Goal: Information Seeking & Learning: Check status

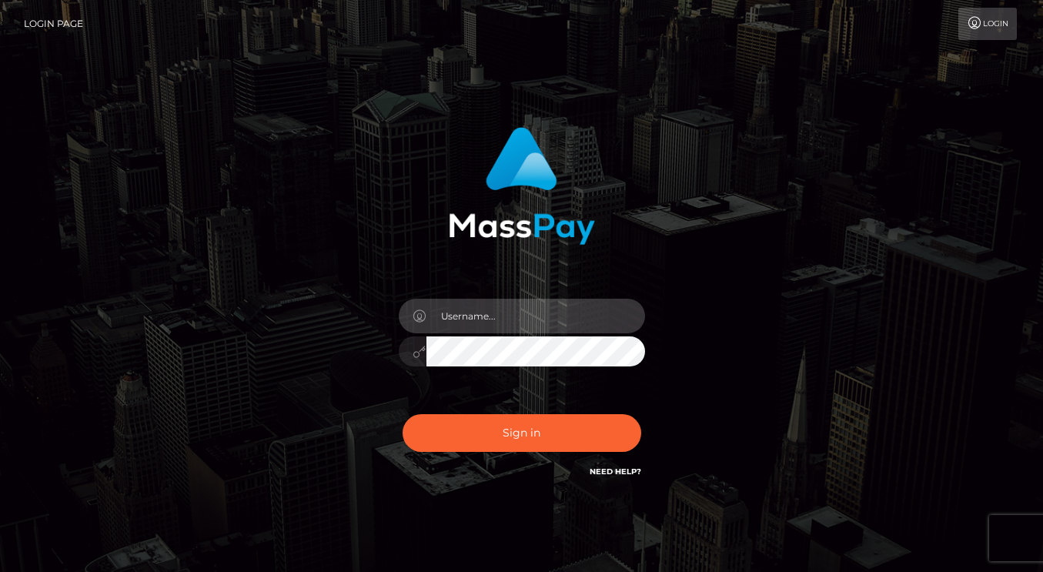
type input "[DOMAIN_NAME]"
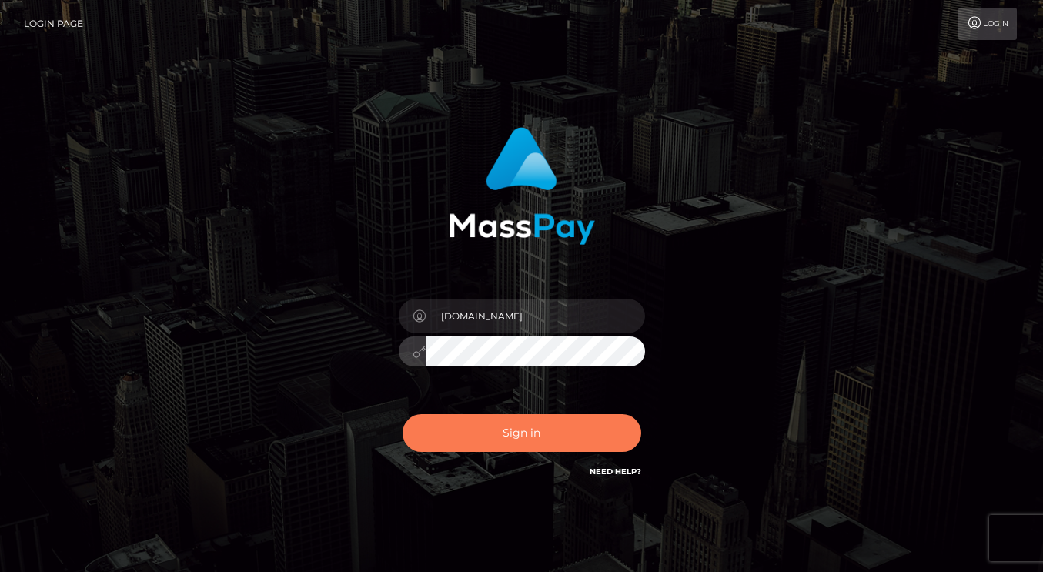
click at [501, 433] on button "Sign in" at bounding box center [522, 433] width 239 height 38
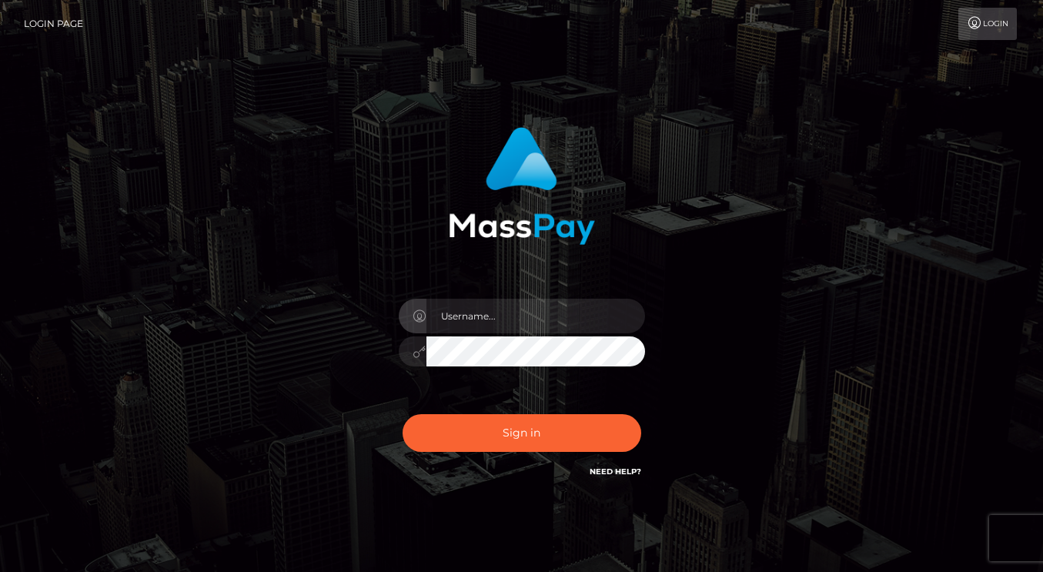
click at [513, 328] on input "text" at bounding box center [535, 316] width 219 height 35
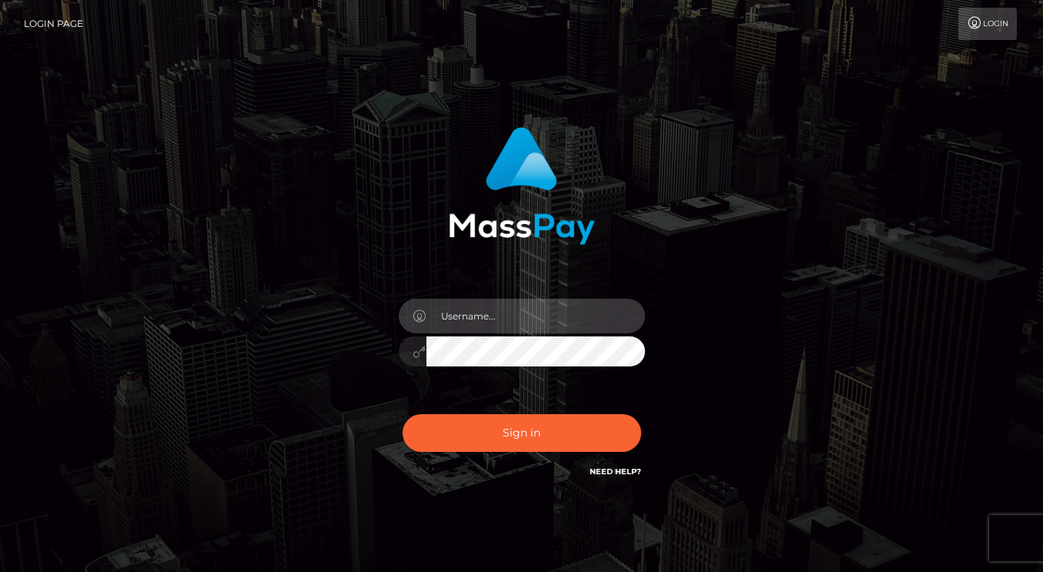
type input "[DOMAIN_NAME]"
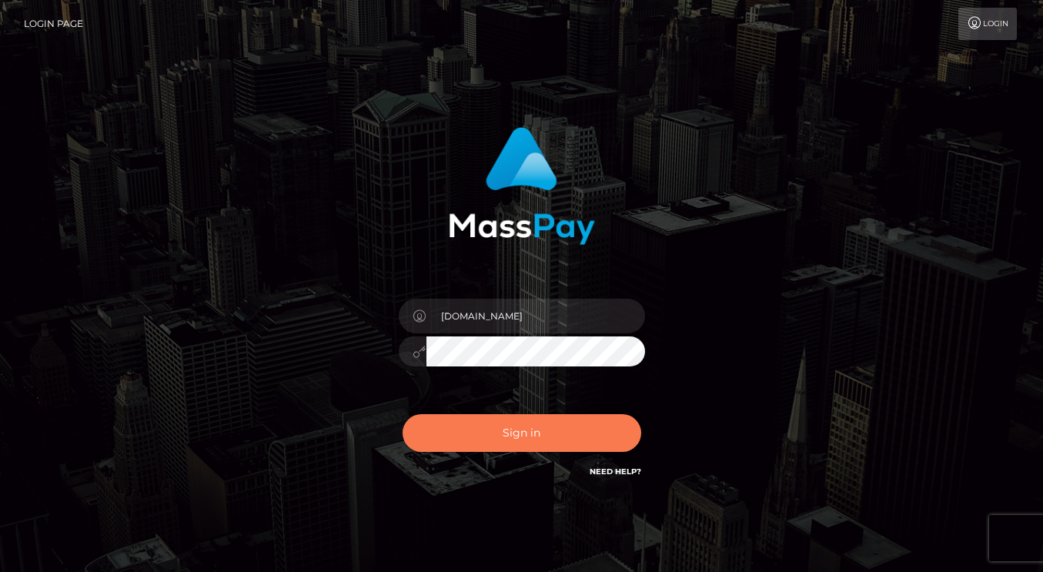
click at [493, 440] on button "Sign in" at bounding box center [522, 433] width 239 height 38
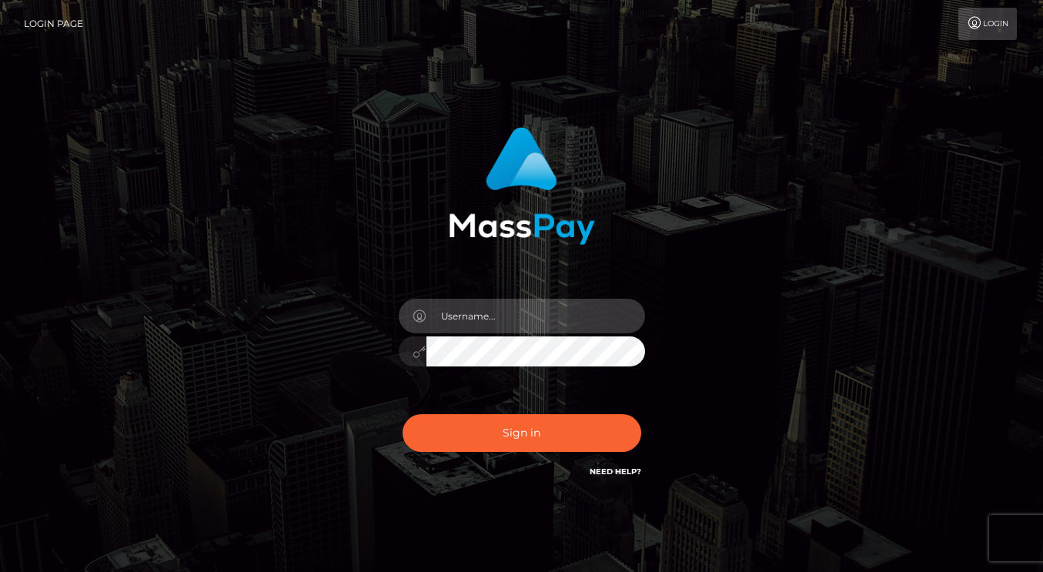
type input "dmen.fire"
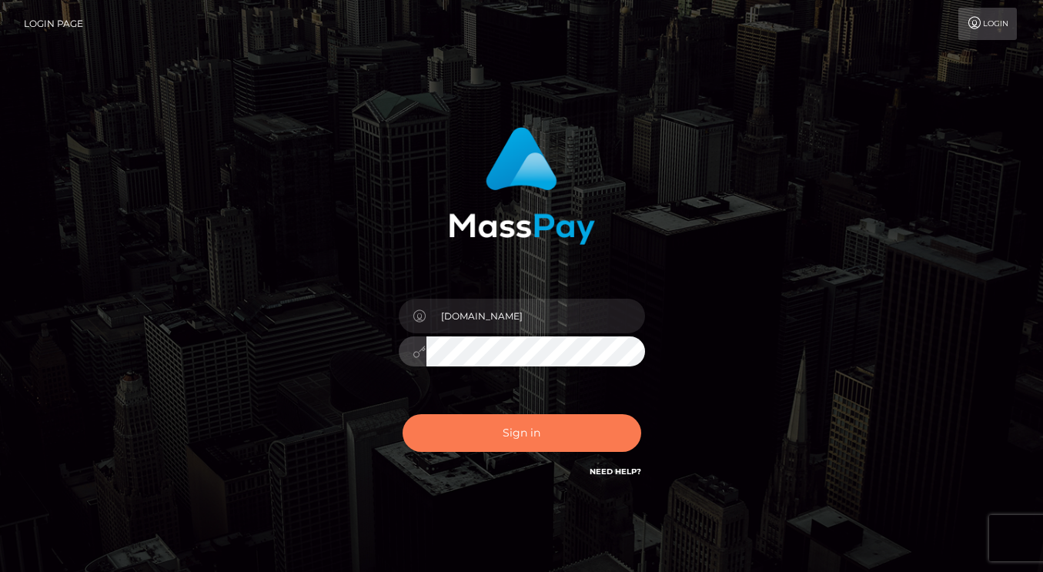
click at [506, 425] on button "Sign in" at bounding box center [522, 433] width 239 height 38
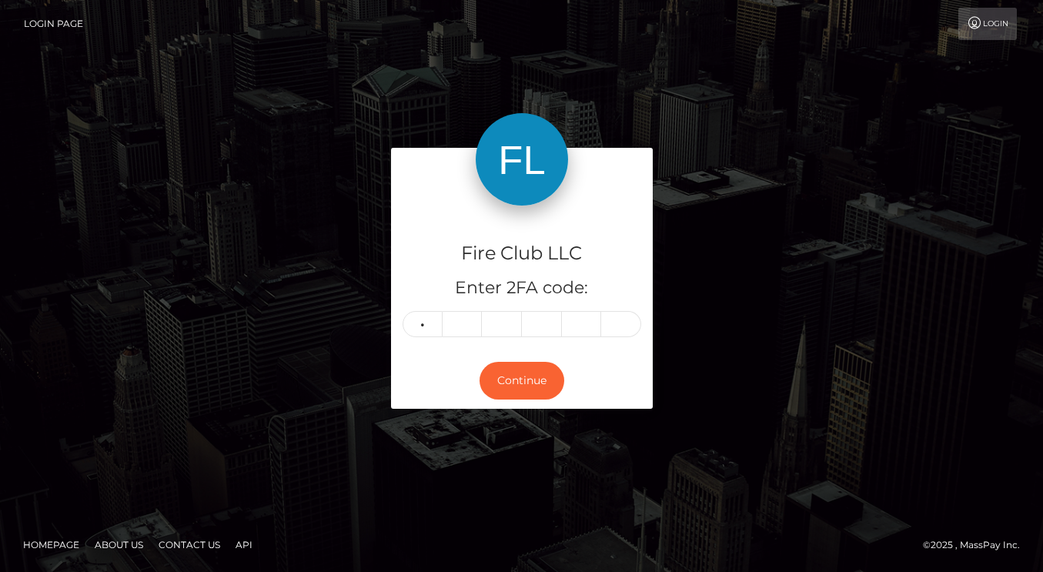
type input "9"
type input "3"
type input "6"
type input "8"
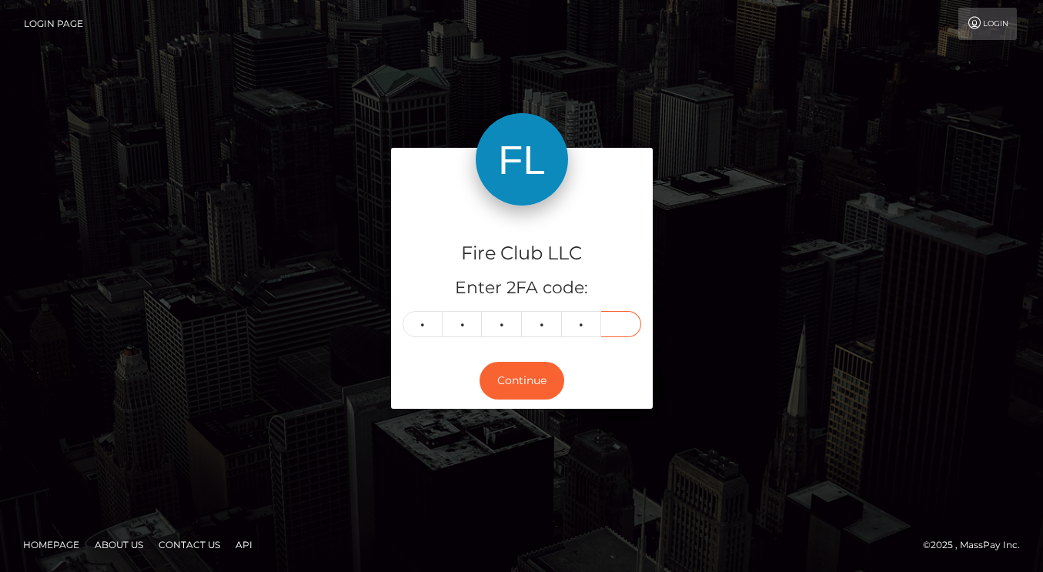
type input "8"
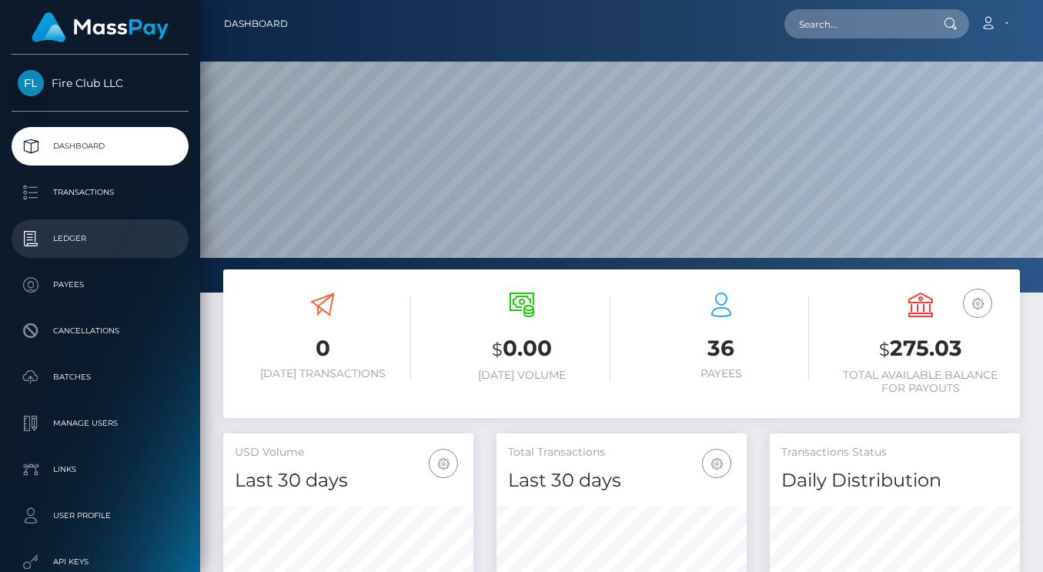
scroll to position [272, 250]
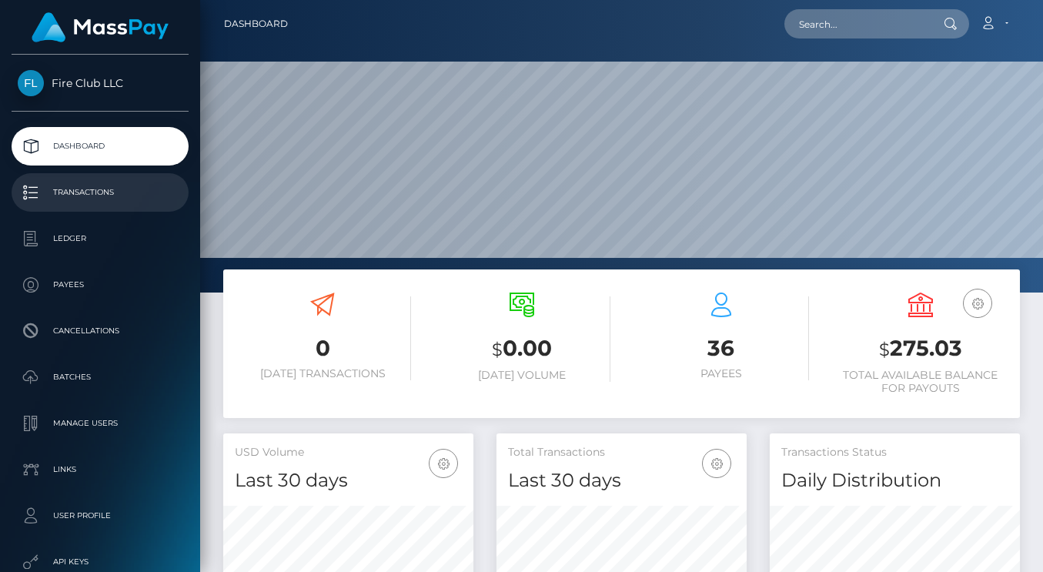
click at [95, 187] on p "Transactions" at bounding box center [100, 192] width 165 height 23
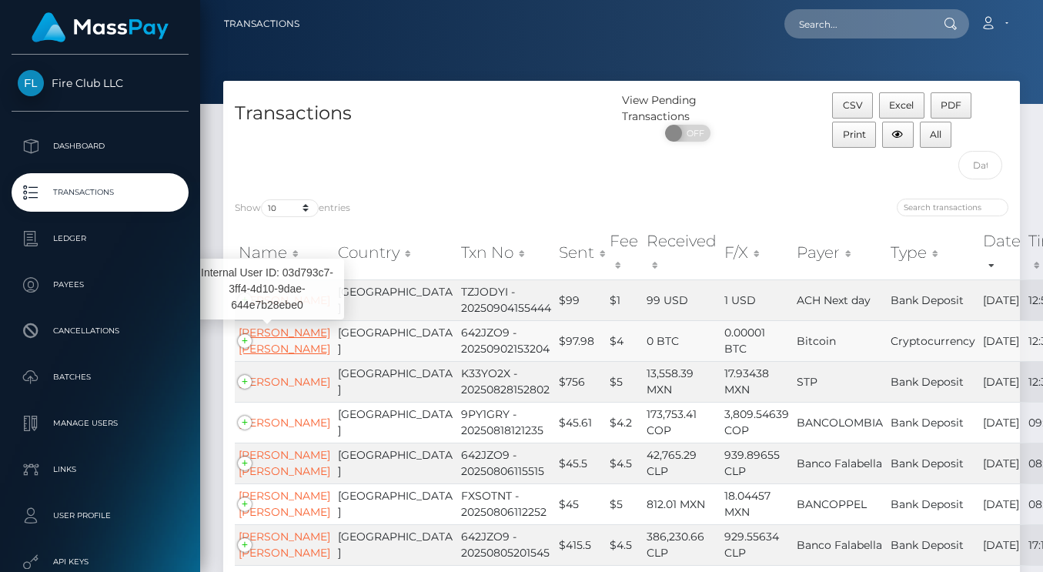
click at [266, 345] on link "[PERSON_NAME] [PERSON_NAME]" at bounding box center [285, 341] width 92 height 30
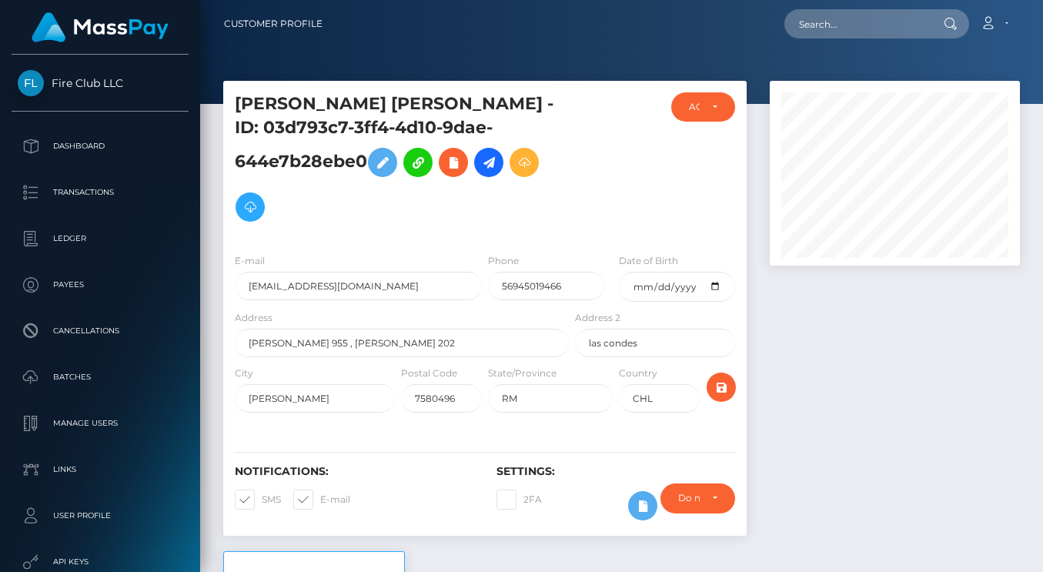
scroll to position [185, 250]
click at [98, 187] on p "Transactions" at bounding box center [100, 192] width 165 height 23
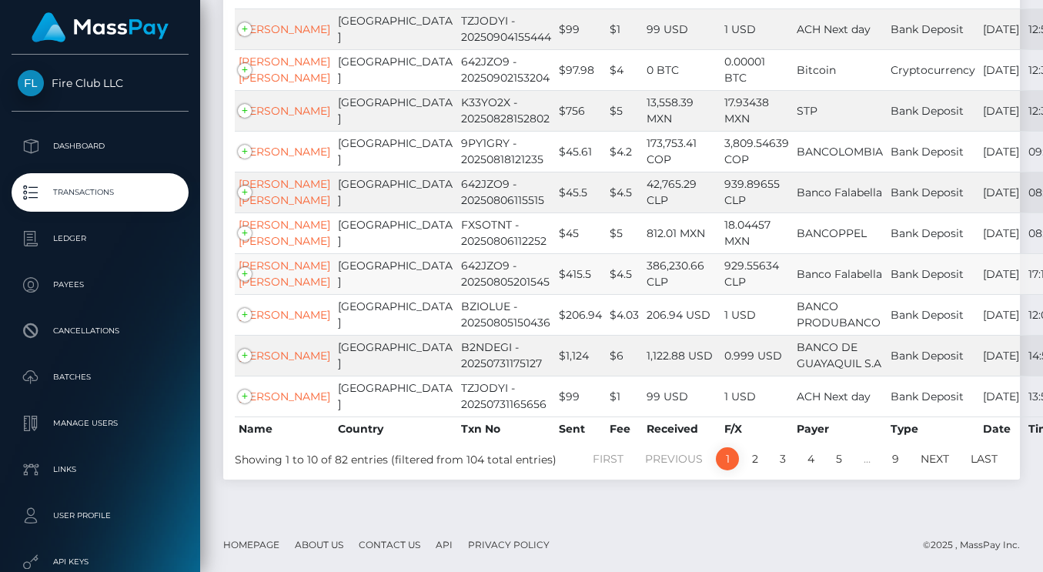
scroll to position [447, 0]
click at [763, 460] on link "2" at bounding box center [754, 458] width 23 height 23
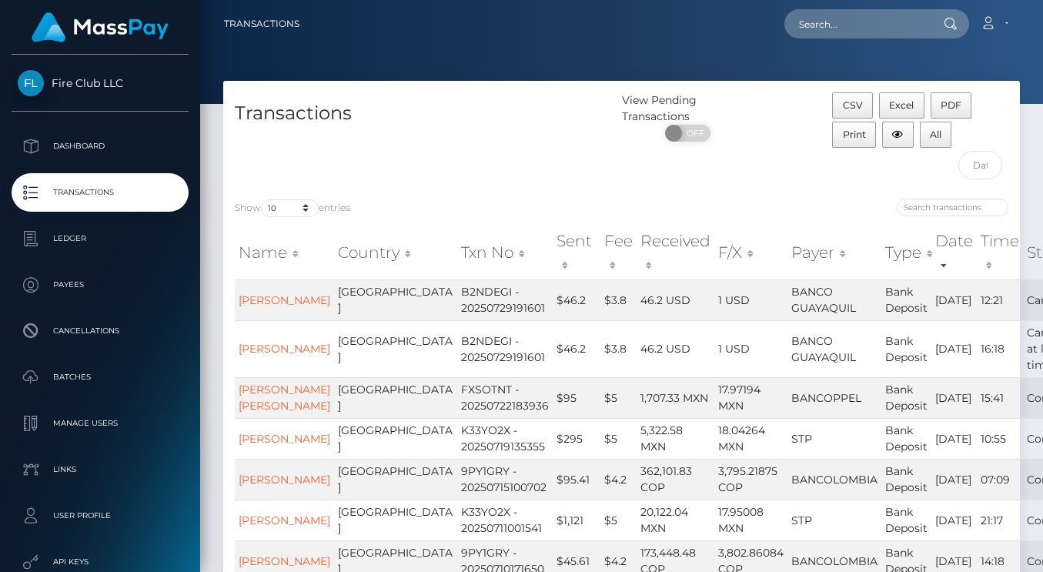
scroll to position [0, 0]
click at [933, 203] on input "search" at bounding box center [953, 208] width 112 height 18
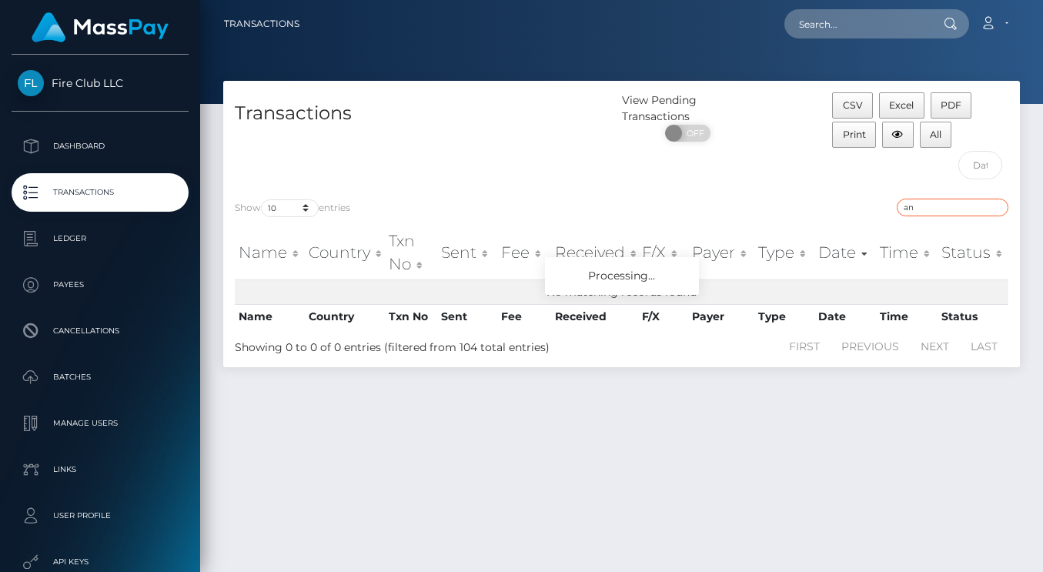
type input "a"
type input "Carlos"
drag, startPoint x: 974, startPoint y: 201, endPoint x: 693, endPoint y: 139, distance: 287.8
click at [693, 139] on span "OFF" at bounding box center [692, 133] width 38 height 17
checkbox input "true"
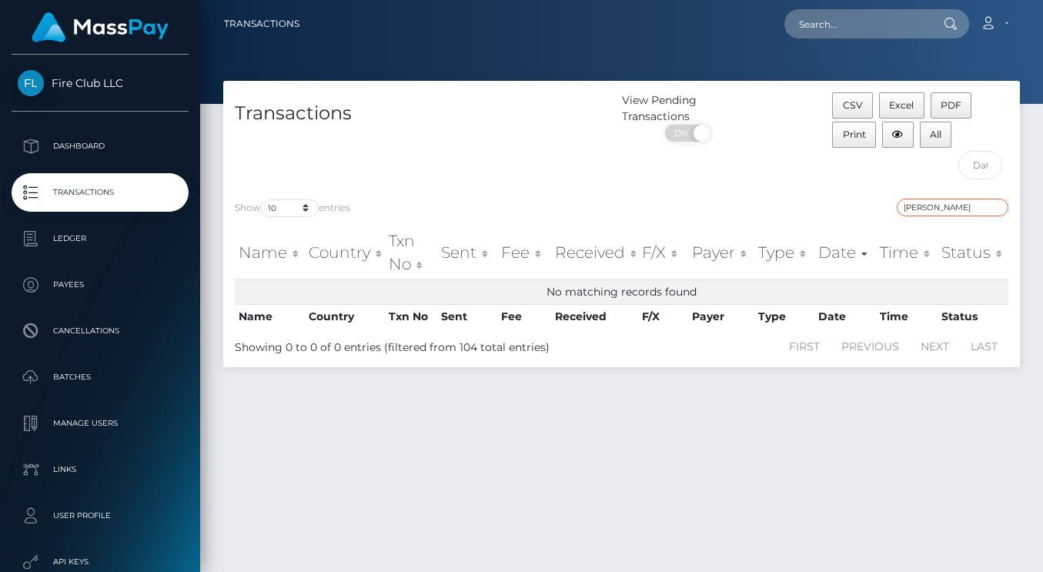
click at [996, 206] on input "Carlos" at bounding box center [953, 208] width 112 height 18
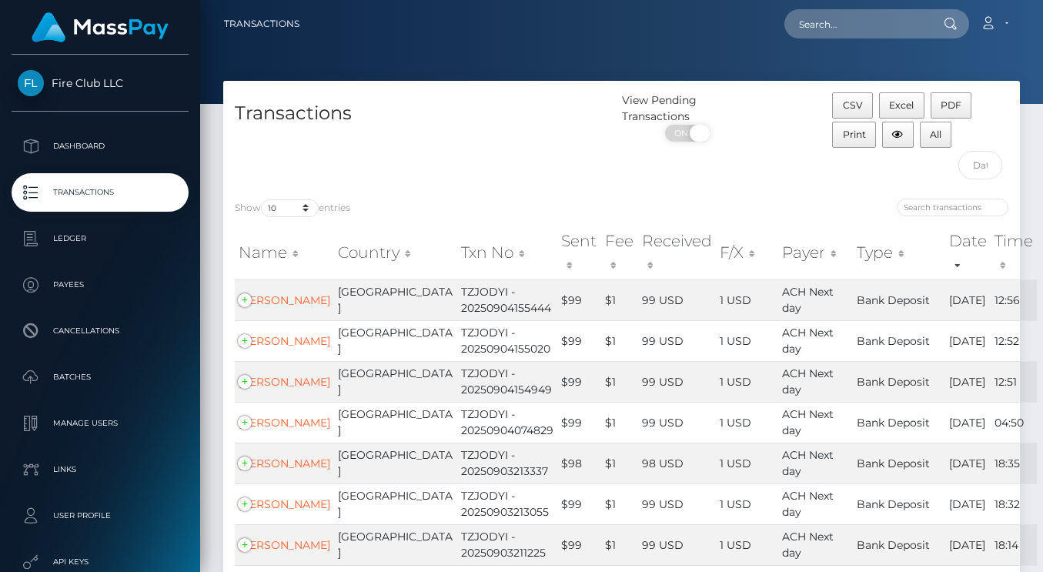
click at [695, 135] on span at bounding box center [700, 133] width 21 height 17
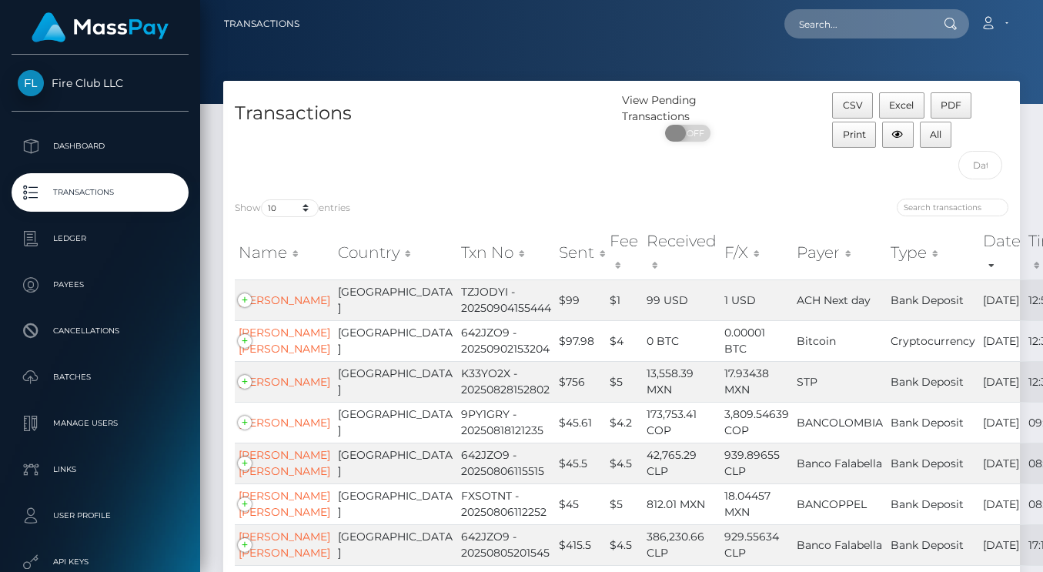
click at [678, 130] on span at bounding box center [675, 133] width 21 height 17
checkbox input "true"
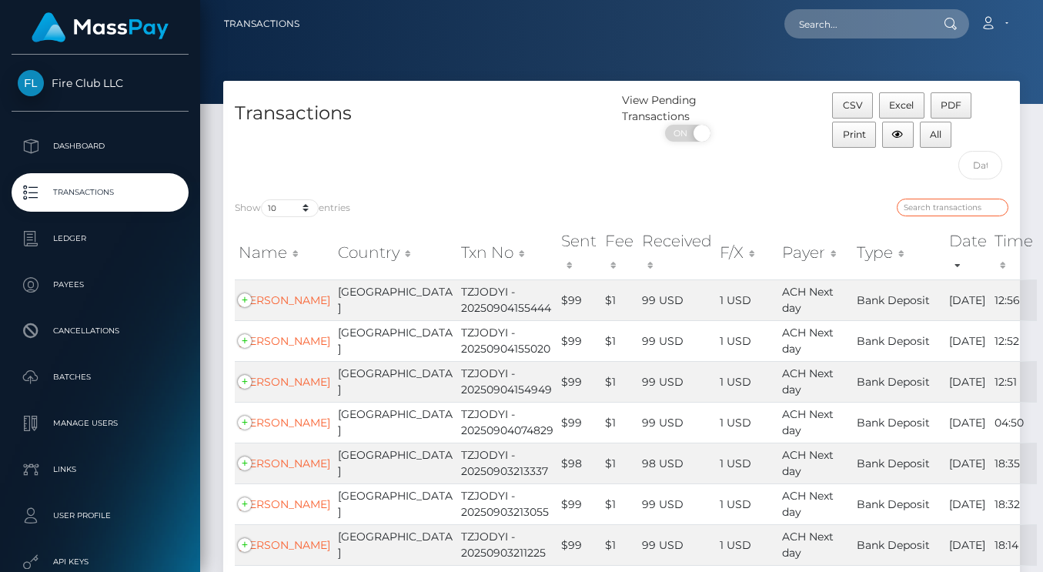
click at [962, 208] on input "search" at bounding box center [953, 208] width 112 height 18
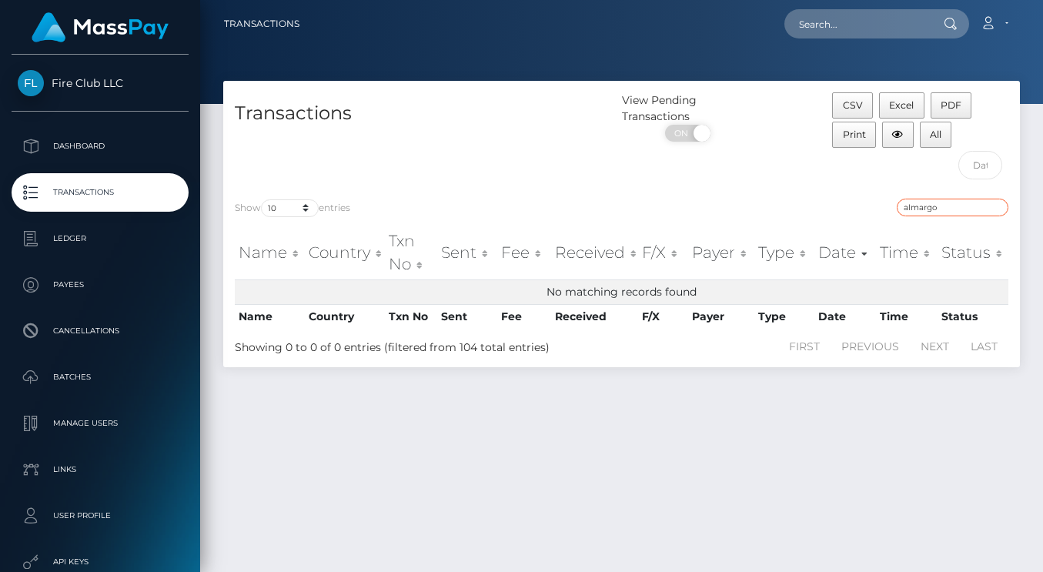
type input "amargo"
drag, startPoint x: 973, startPoint y: 207, endPoint x: 997, endPoint y: 207, distance: 23.9
click at [997, 207] on input "amargo" at bounding box center [953, 208] width 112 height 18
type input "and_almargo"
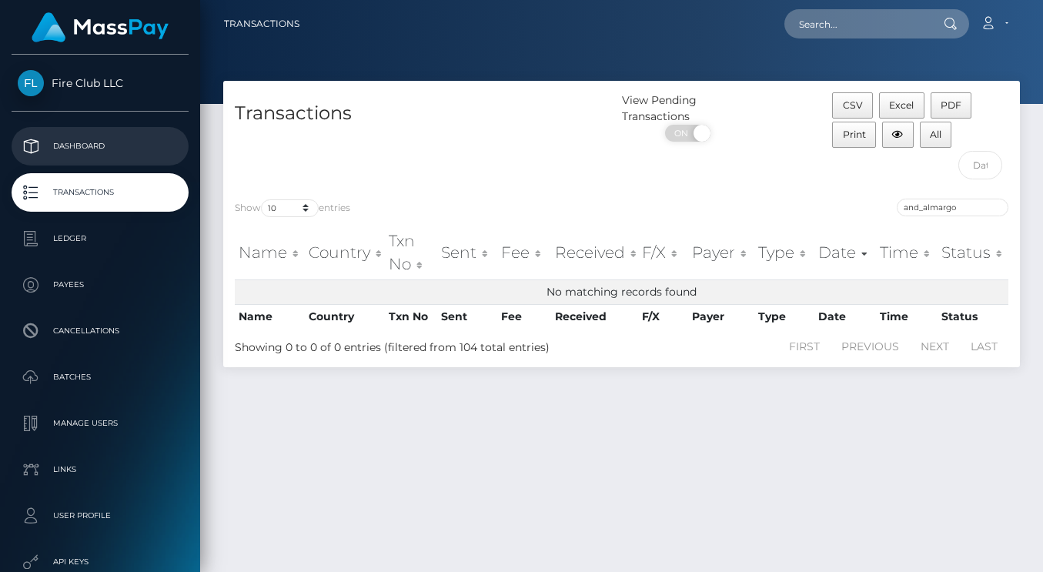
click at [85, 140] on p "Dashboard" at bounding box center [100, 146] width 165 height 23
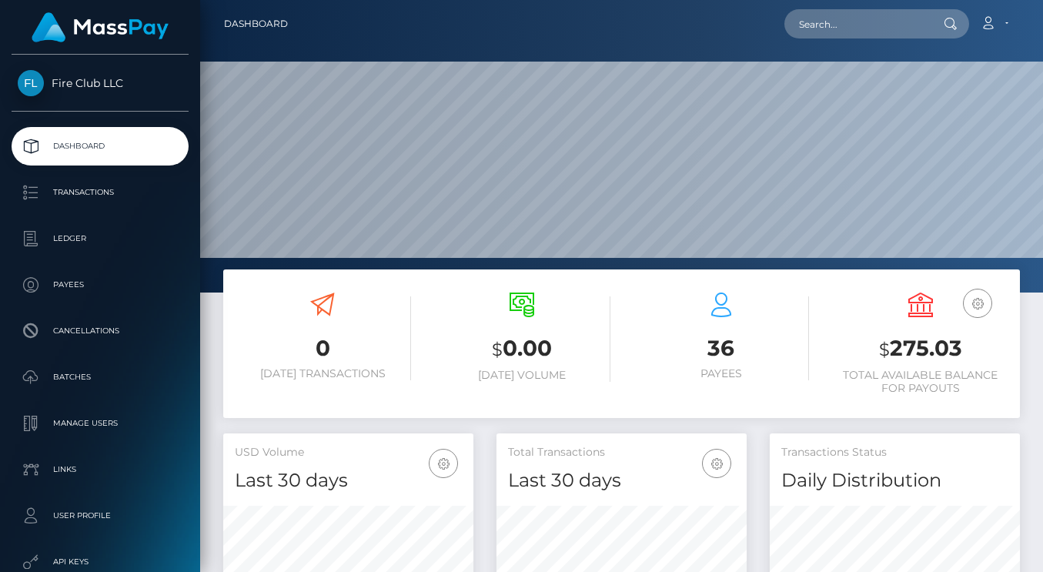
scroll to position [272, 250]
click at [973, 306] on icon "button" at bounding box center [977, 303] width 18 height 19
click at [924, 356] on link "USD Balance" at bounding box center [931, 352] width 123 height 28
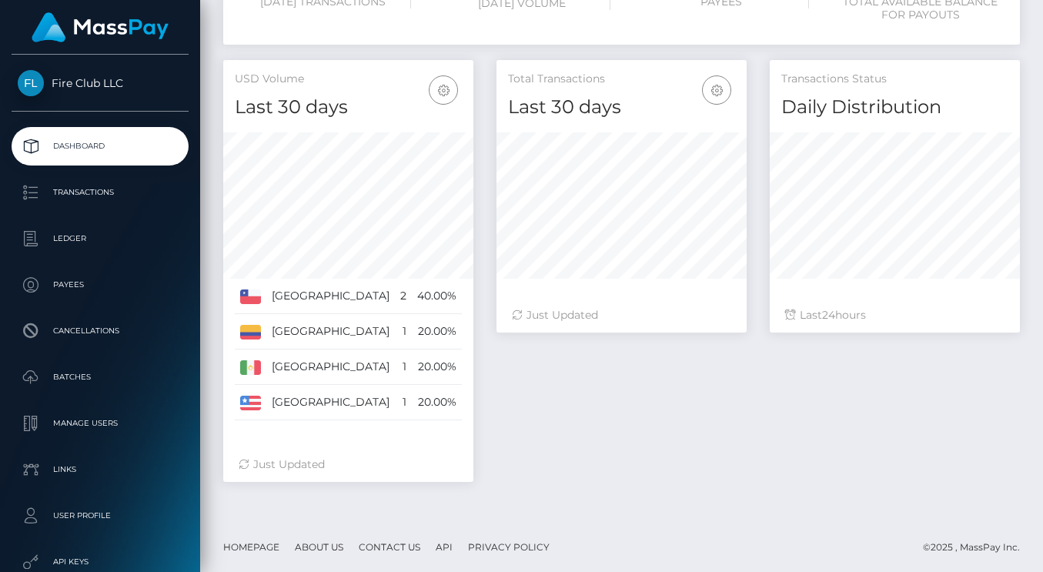
scroll to position [371, 0]
click at [937, 115] on h4 "Daily Distribution" at bounding box center [894, 108] width 227 height 27
click at [103, 190] on p "Transactions" at bounding box center [100, 192] width 165 height 23
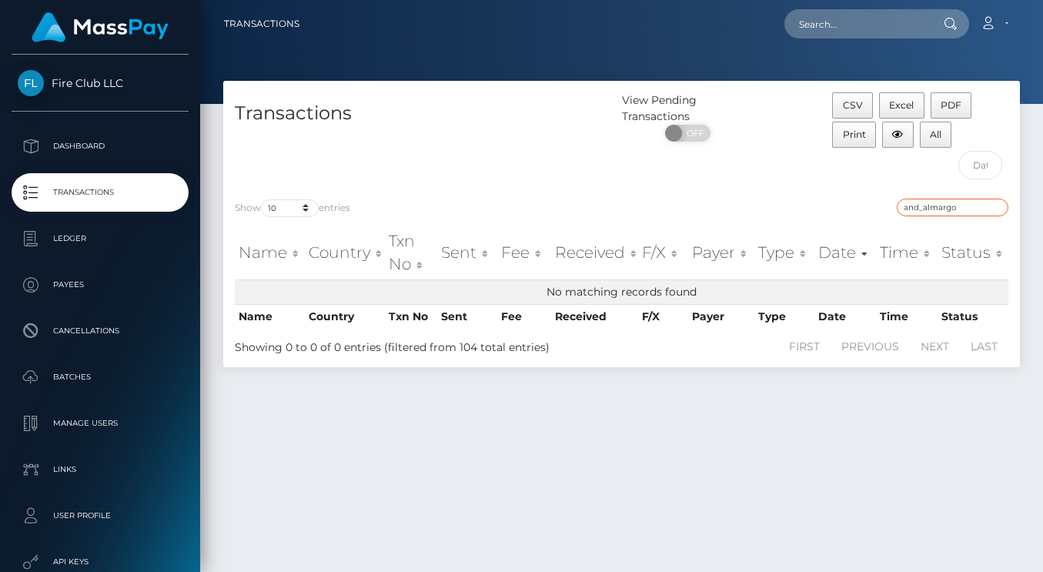
click at [994, 210] on input "and_almargo" at bounding box center [953, 208] width 112 height 18
type input "[PERSON_NAME]"
drag, startPoint x: 885, startPoint y: 195, endPoint x: 997, endPoint y: 206, distance: 113.0
click at [997, 206] on input "[PERSON_NAME]" at bounding box center [953, 208] width 112 height 18
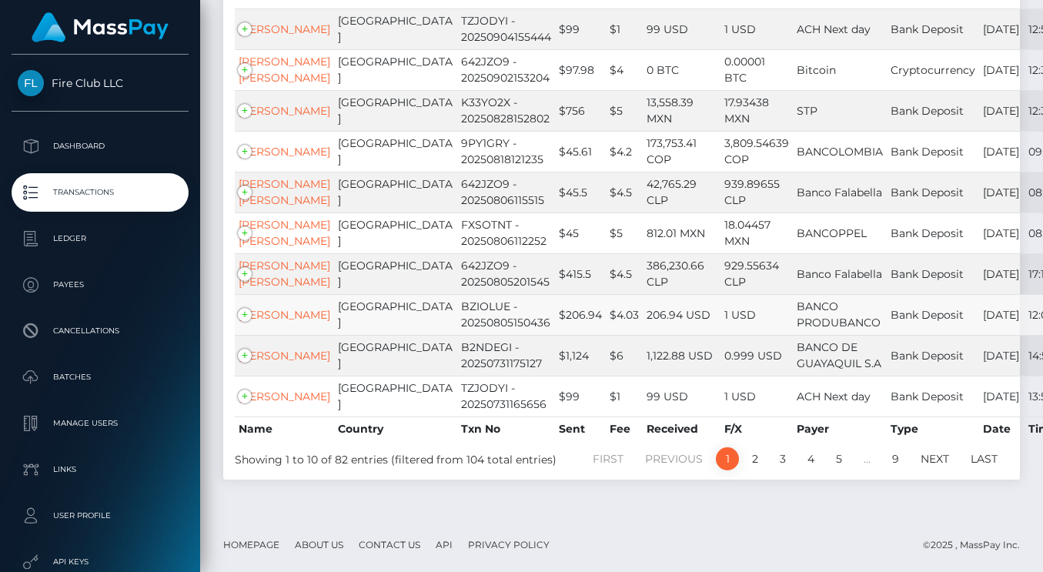
scroll to position [447, 0]
click at [757, 459] on link "2" at bounding box center [754, 458] width 23 height 23
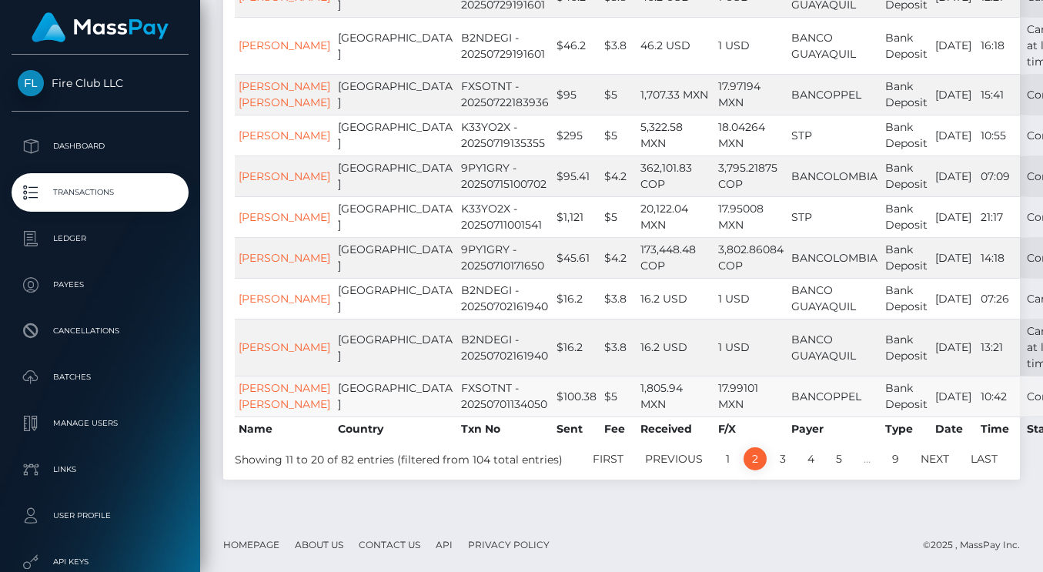
scroll to position [431, 0]
click at [783, 456] on link "3" at bounding box center [782, 458] width 23 height 23
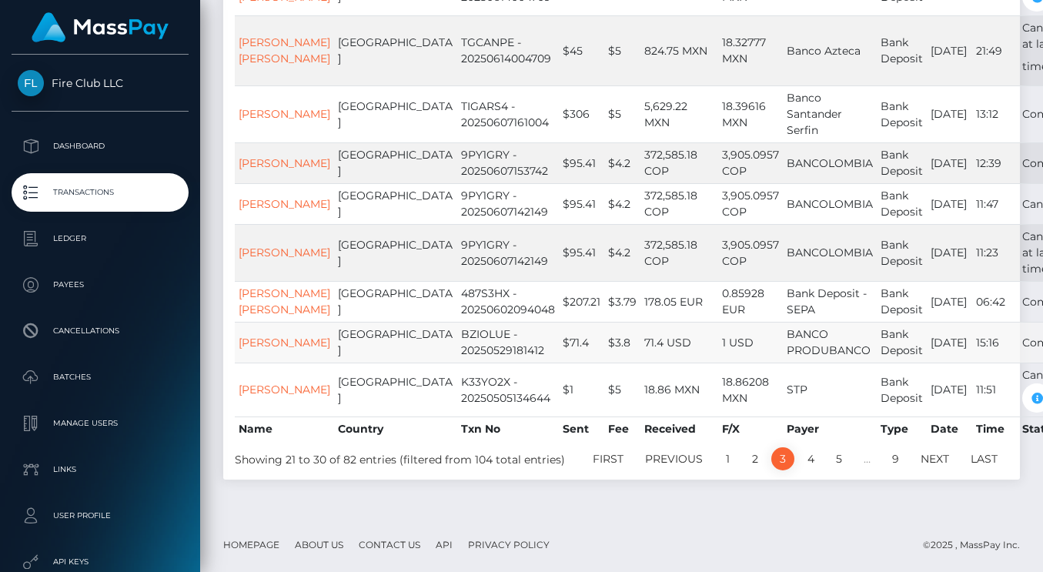
scroll to position [460, 0]
click at [813, 458] on link "4" at bounding box center [811, 458] width 24 height 23
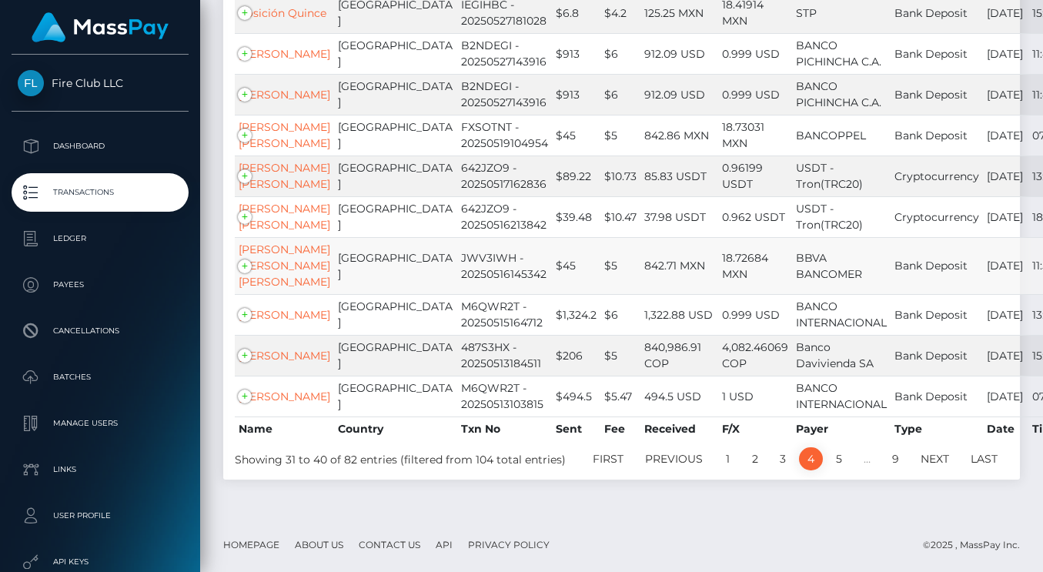
scroll to position [374, 0]
click at [836, 470] on link "5" at bounding box center [838, 458] width 23 height 23
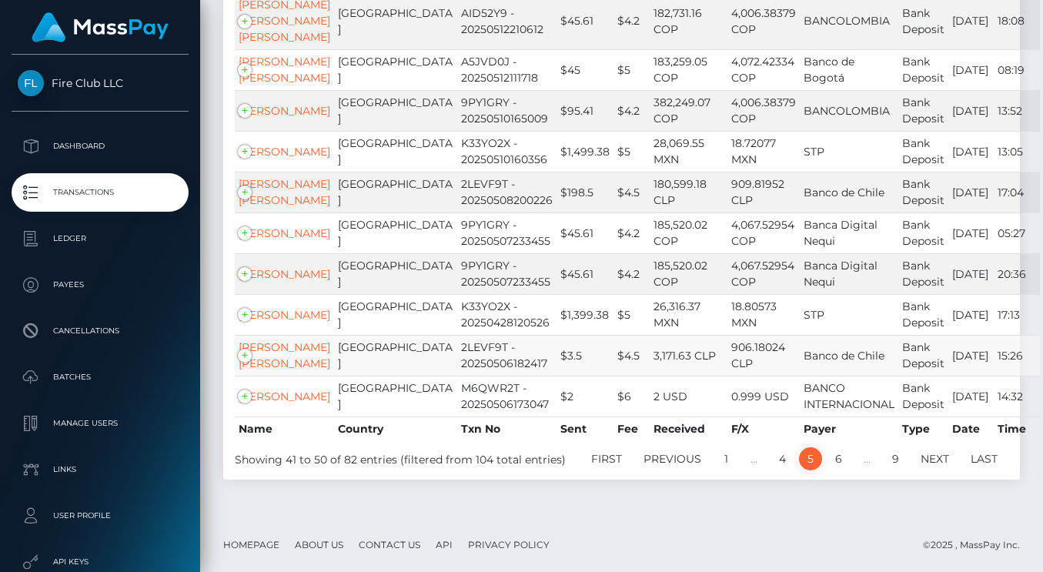
scroll to position [463, 0]
click at [835, 459] on link "6" at bounding box center [839, 458] width 24 height 23
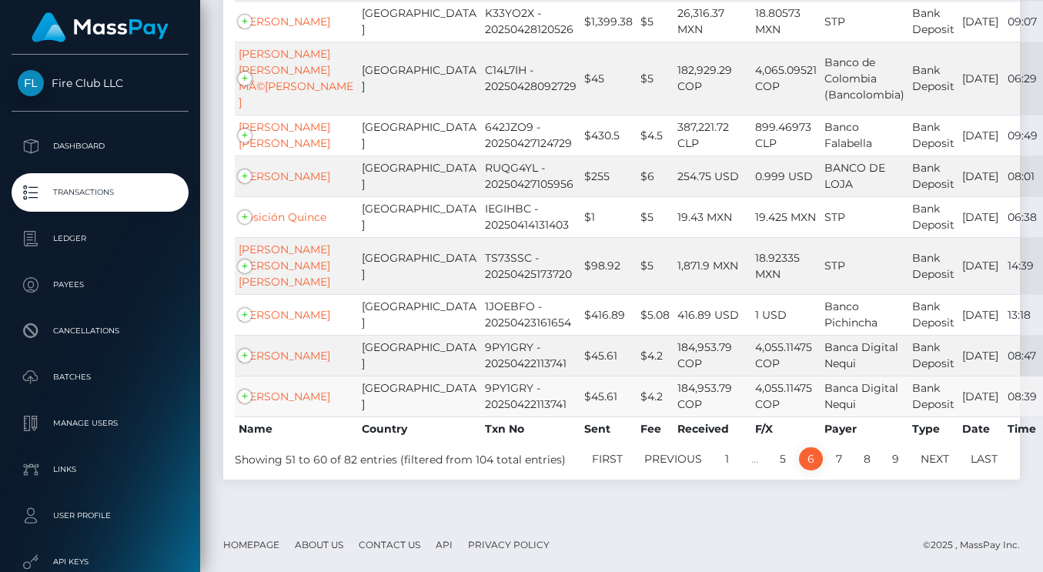
scroll to position [447, 0]
click at [839, 456] on link "7" at bounding box center [838, 458] width 23 height 23
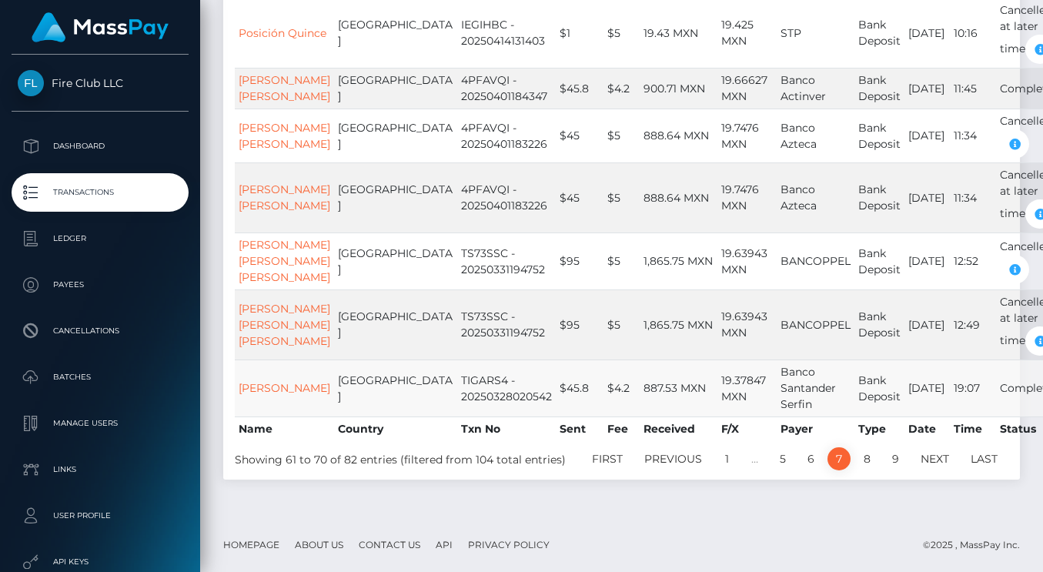
scroll to position [522, 0]
click at [867, 462] on link "8" at bounding box center [867, 458] width 24 height 23
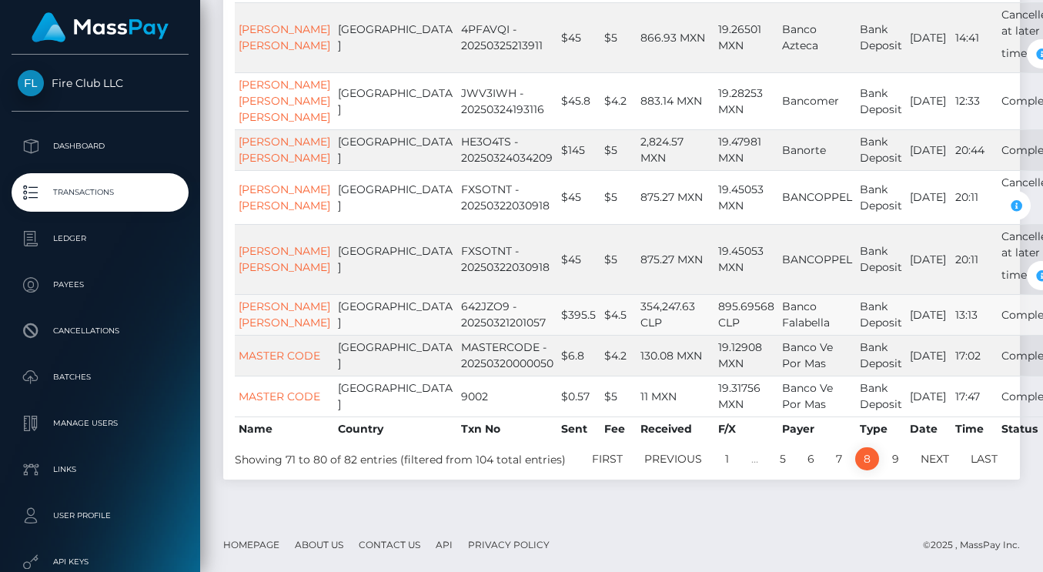
scroll to position [487, 0]
click at [896, 470] on link "9" at bounding box center [896, 458] width 24 height 23
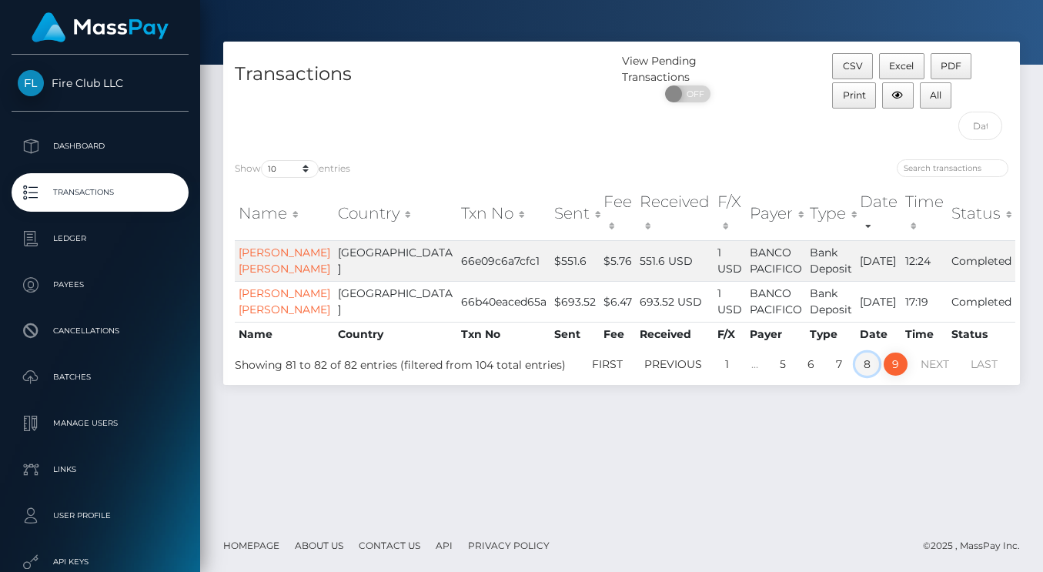
click at [862, 376] on link "8" at bounding box center [867, 363] width 24 height 23
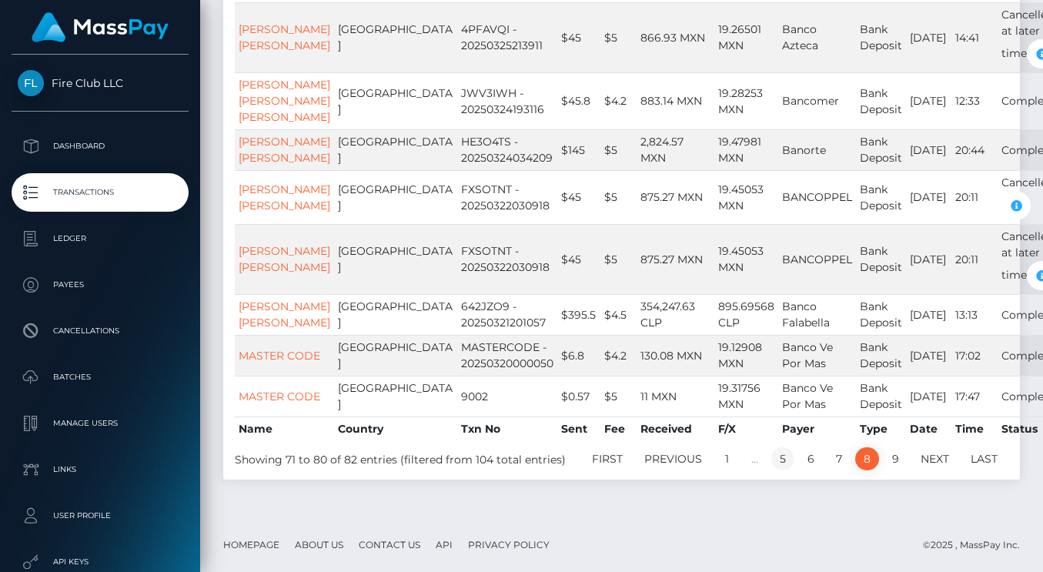
scroll to position [509, 0]
click at [778, 465] on link "5" at bounding box center [782, 458] width 23 height 23
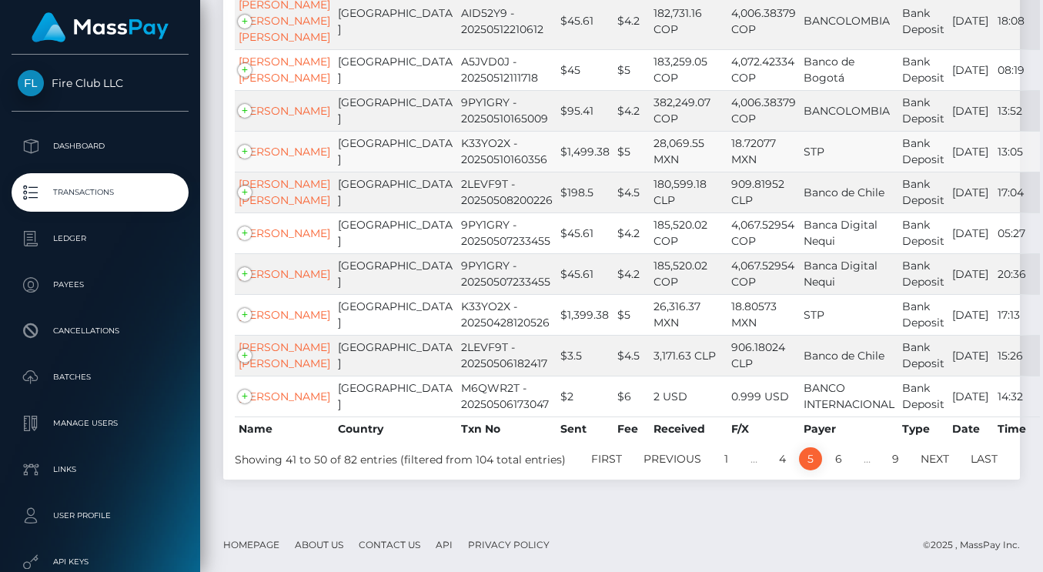
scroll to position [385, 0]
click at [789, 470] on link "4" at bounding box center [782, 458] width 24 height 23
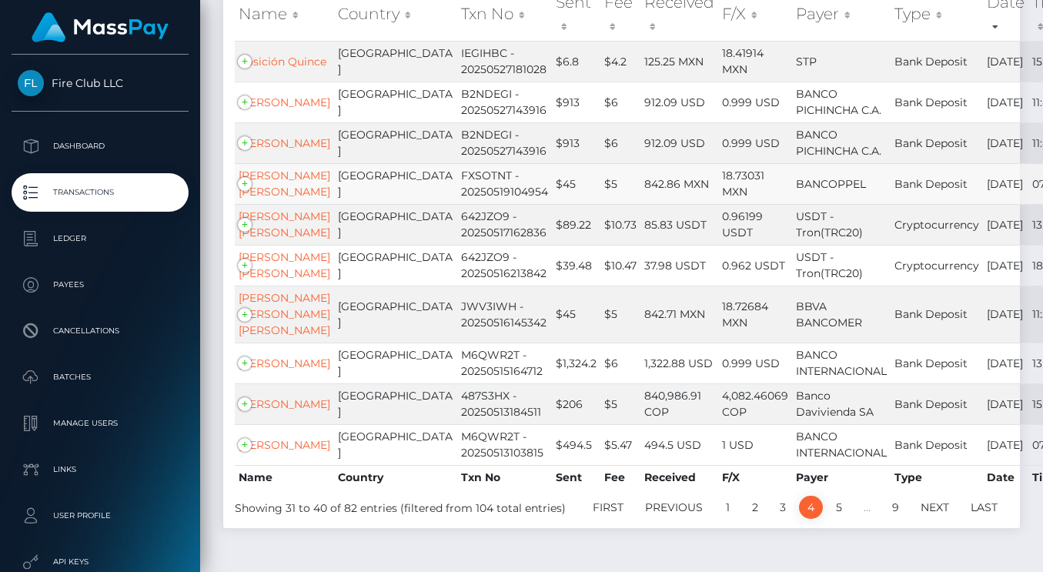
scroll to position [322, 0]
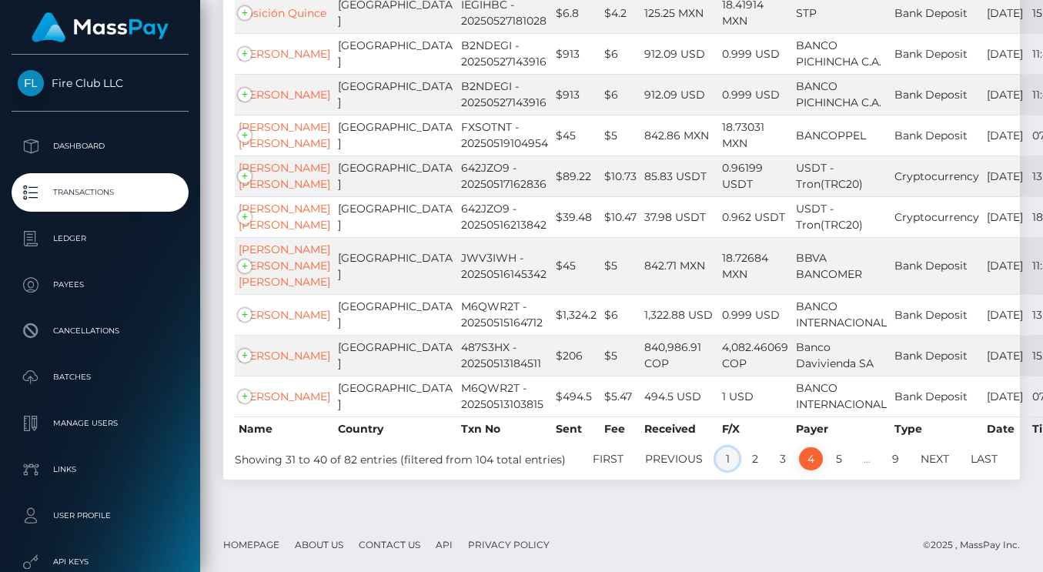
click at [722, 470] on link "1" at bounding box center [727, 458] width 23 height 23
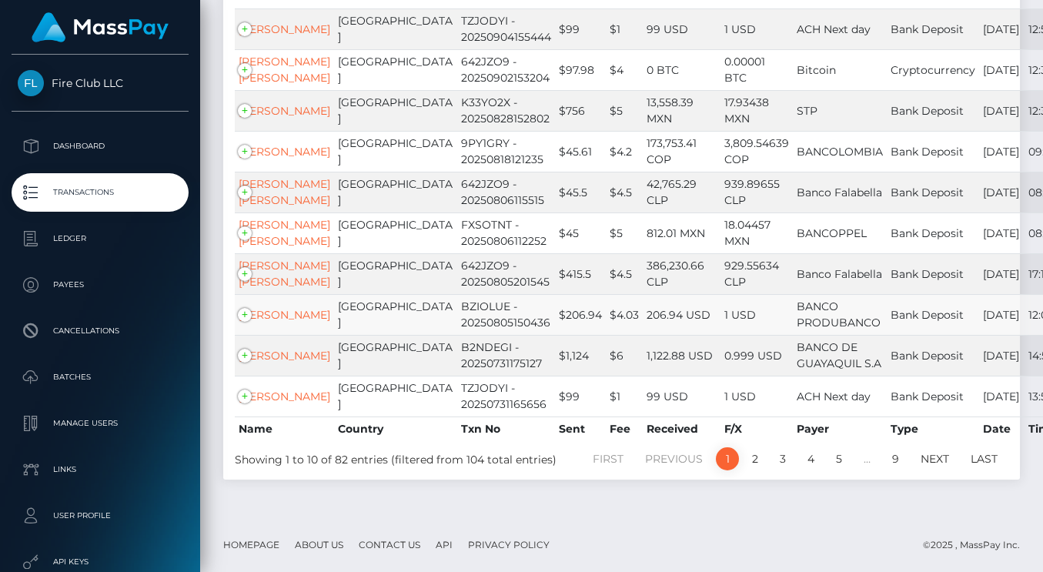
scroll to position [339, 0]
click at [274, 322] on link "Carlos Andres Almagro" at bounding box center [285, 315] width 92 height 14
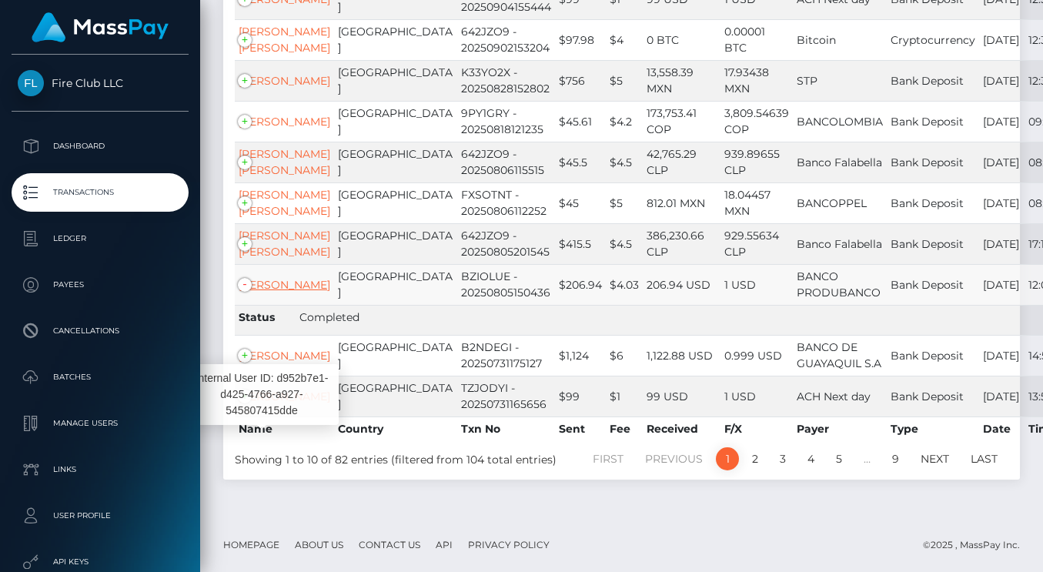
click at [266, 292] on link "Carlos Andres Almagro" at bounding box center [285, 285] width 92 height 14
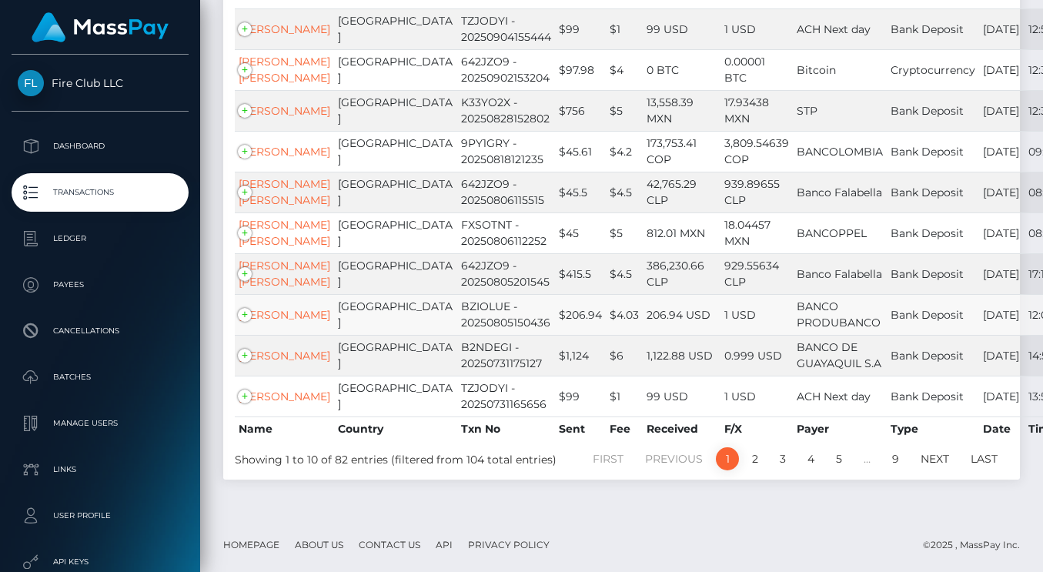
click at [246, 335] on td "Carlos Andres Almagro" at bounding box center [284, 314] width 99 height 41
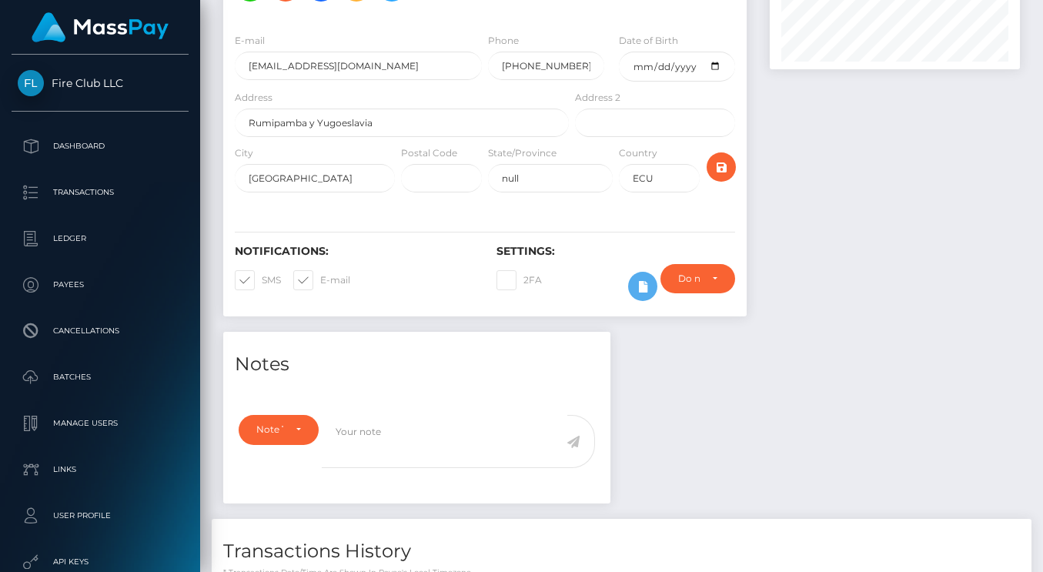
scroll to position [77, 0]
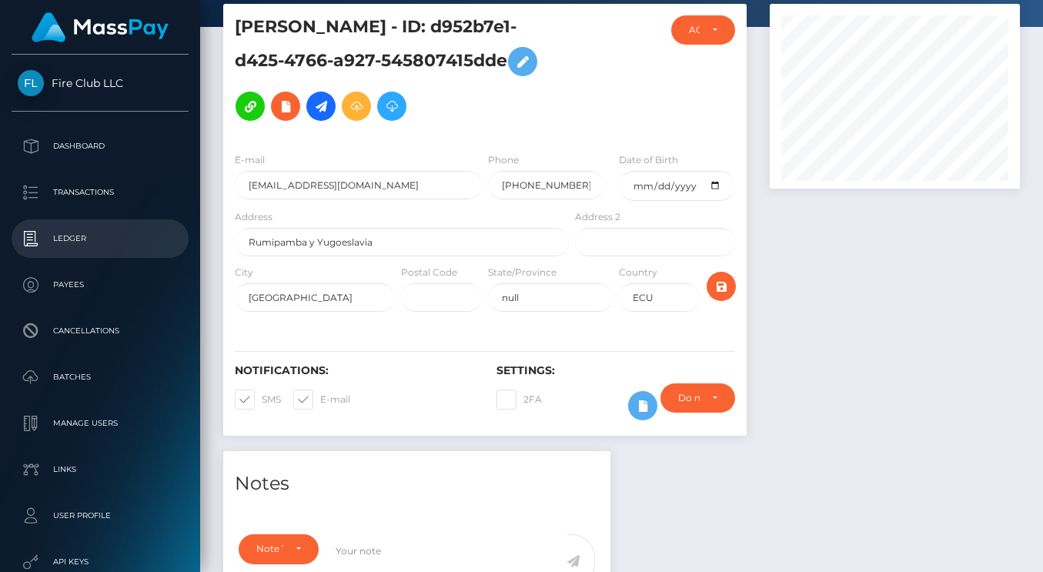
click at [68, 242] on p "Ledger" at bounding box center [100, 238] width 165 height 23
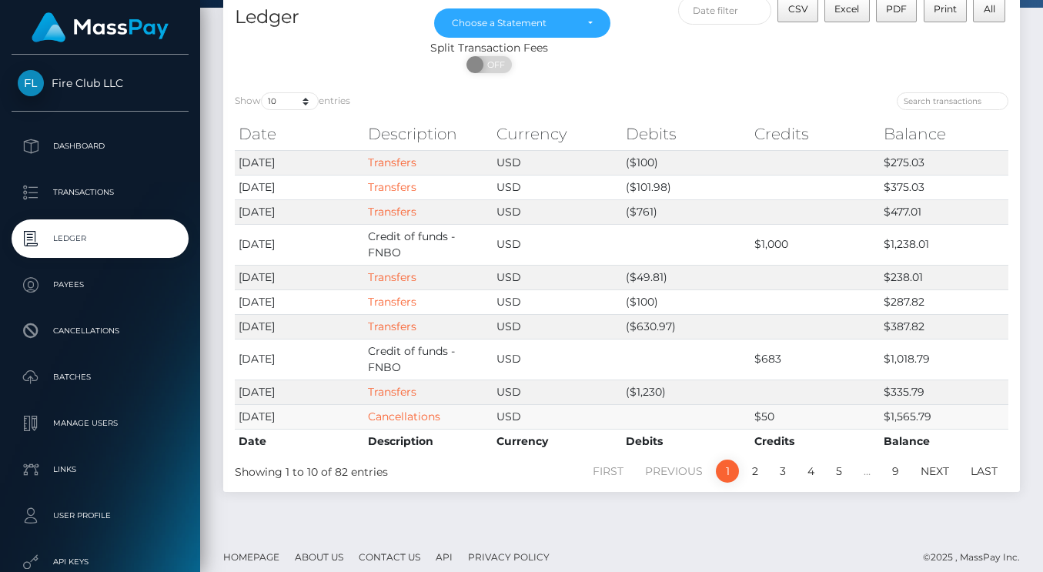
scroll to position [97, 0]
click at [760, 470] on link "2" at bounding box center [754, 470] width 23 height 23
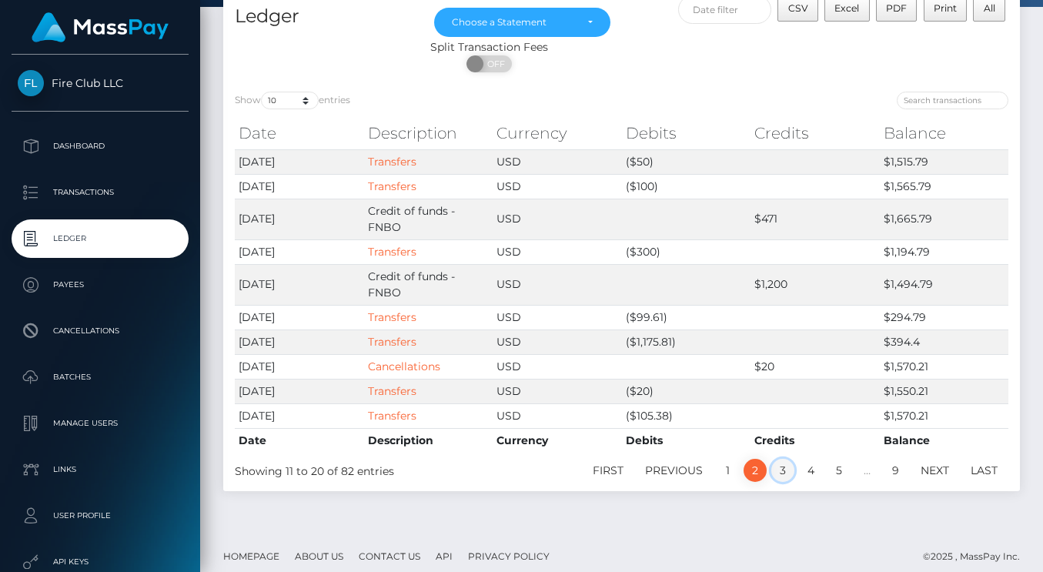
click at [780, 466] on link "3" at bounding box center [782, 470] width 23 height 23
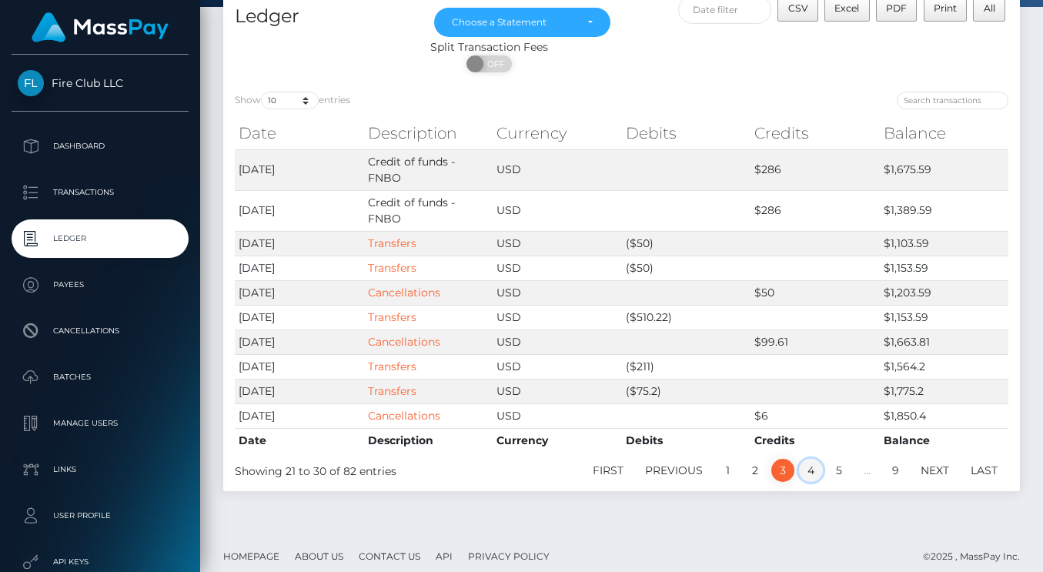
click at [809, 473] on link "4" at bounding box center [811, 470] width 24 height 23
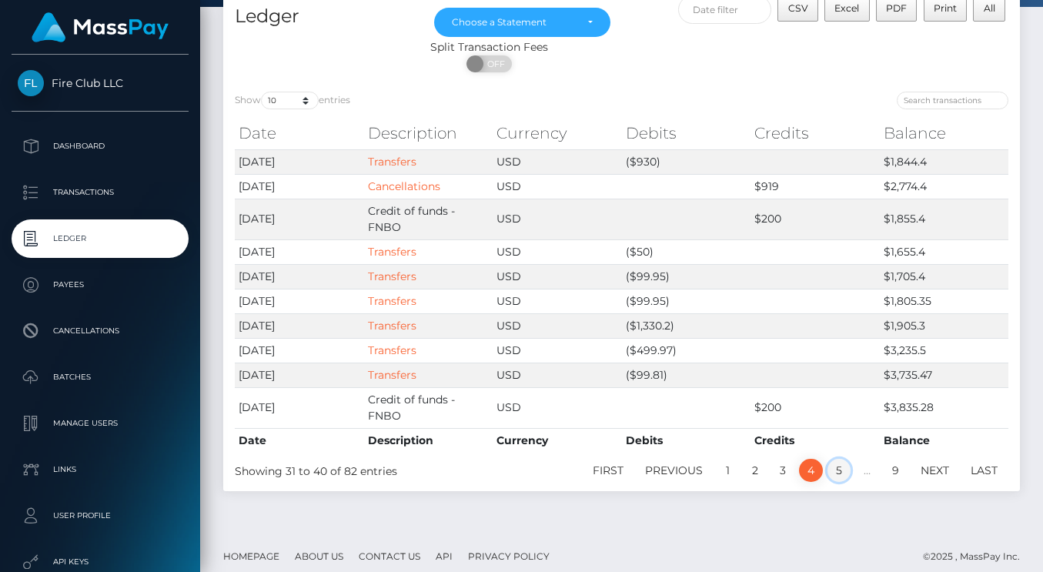
click at [836, 473] on link "5" at bounding box center [838, 470] width 23 height 23
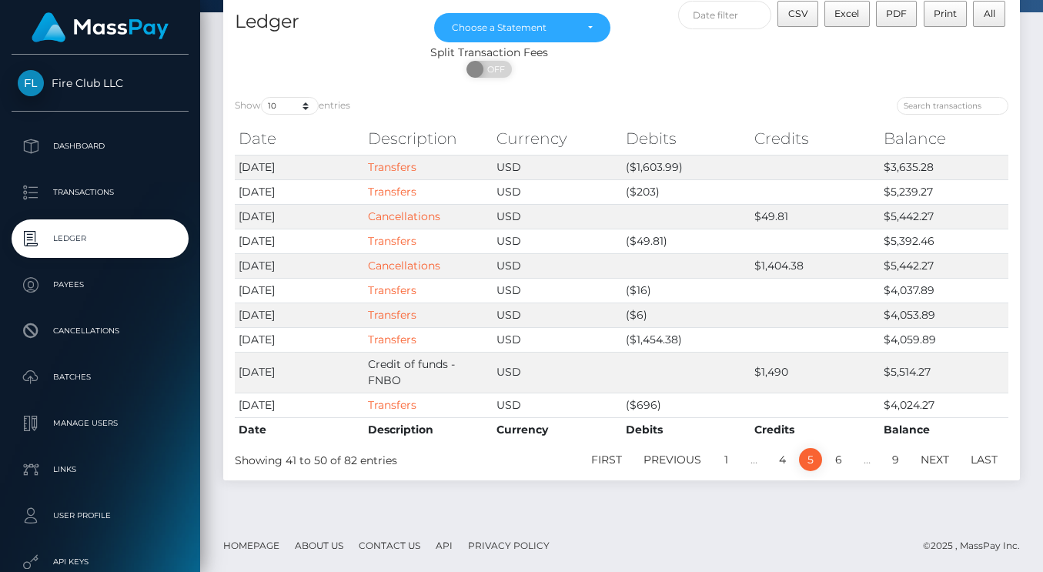
scroll to position [92, 0]
click at [722, 463] on link "1" at bounding box center [725, 459] width 23 height 23
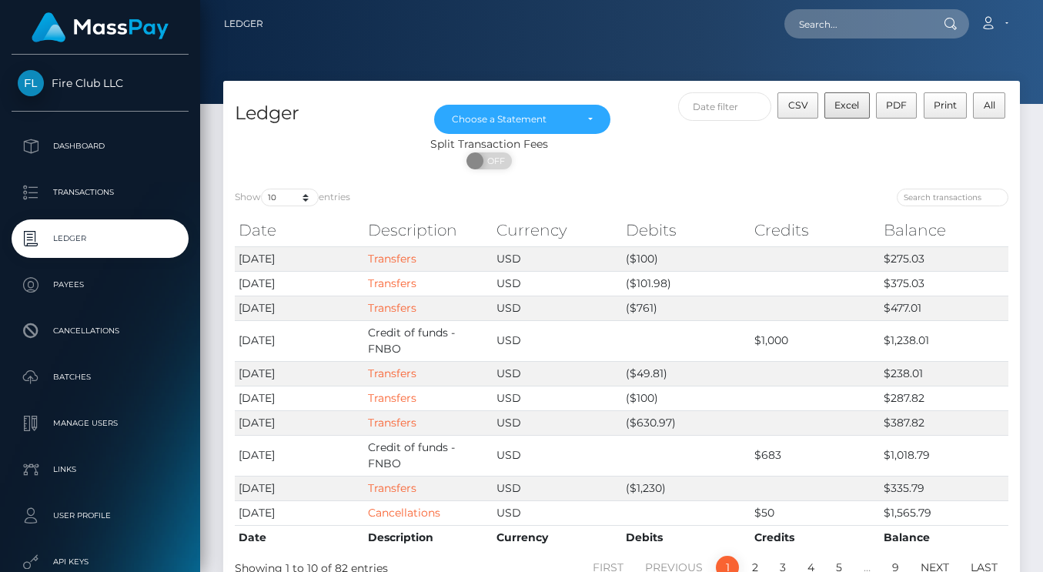
scroll to position [0, 0]
click at [894, 109] on span "PDF" at bounding box center [896, 105] width 21 height 12
click at [850, 109] on span "Excel" at bounding box center [846, 105] width 25 height 12
click at [993, 109] on span "All" at bounding box center [990, 105] width 12 height 12
click at [988, 108] on span "All" at bounding box center [990, 105] width 12 height 12
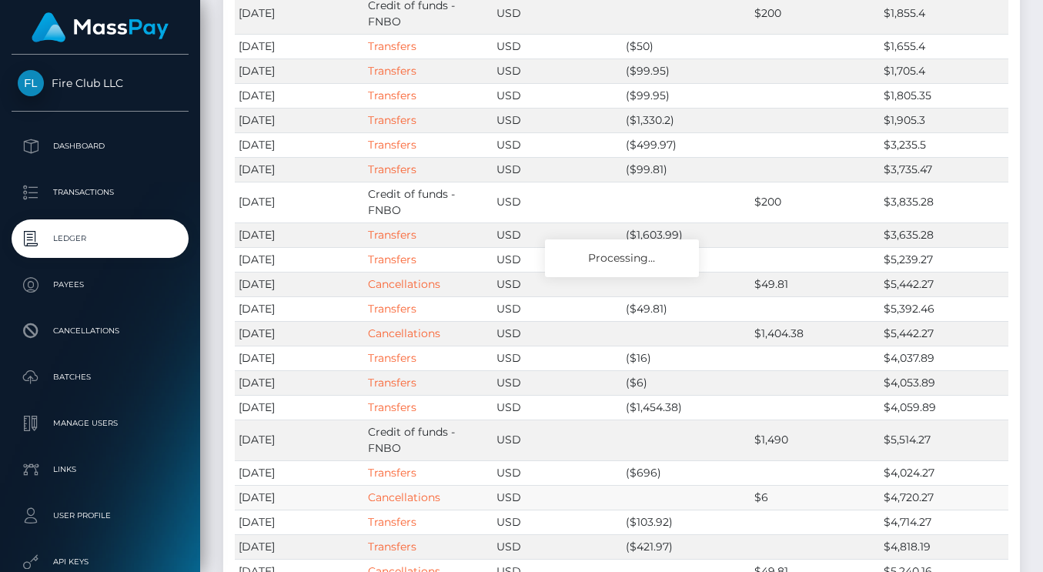
scroll to position [1137, 0]
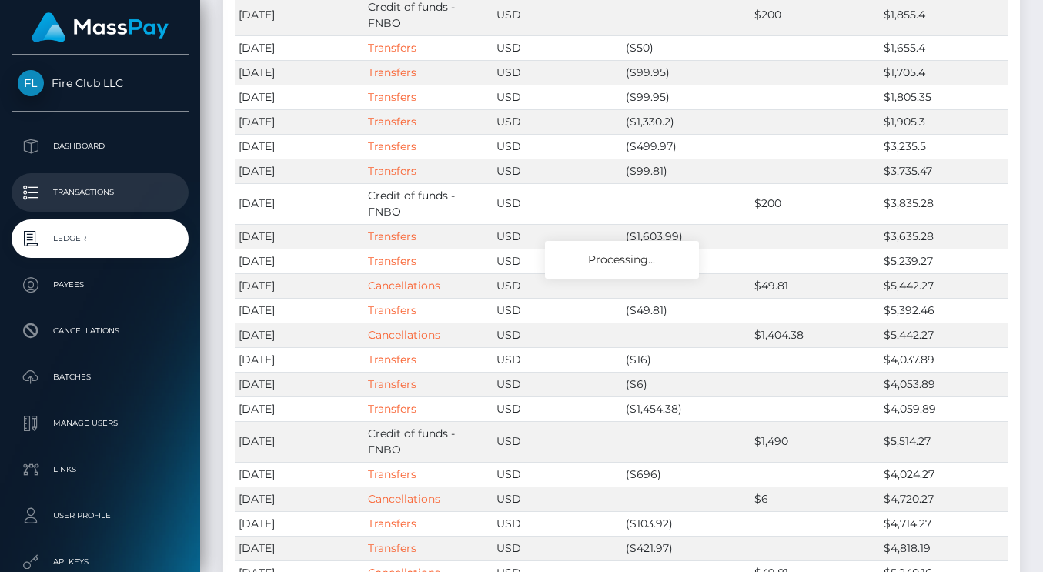
click at [118, 182] on p "Transactions" at bounding box center [100, 192] width 165 height 23
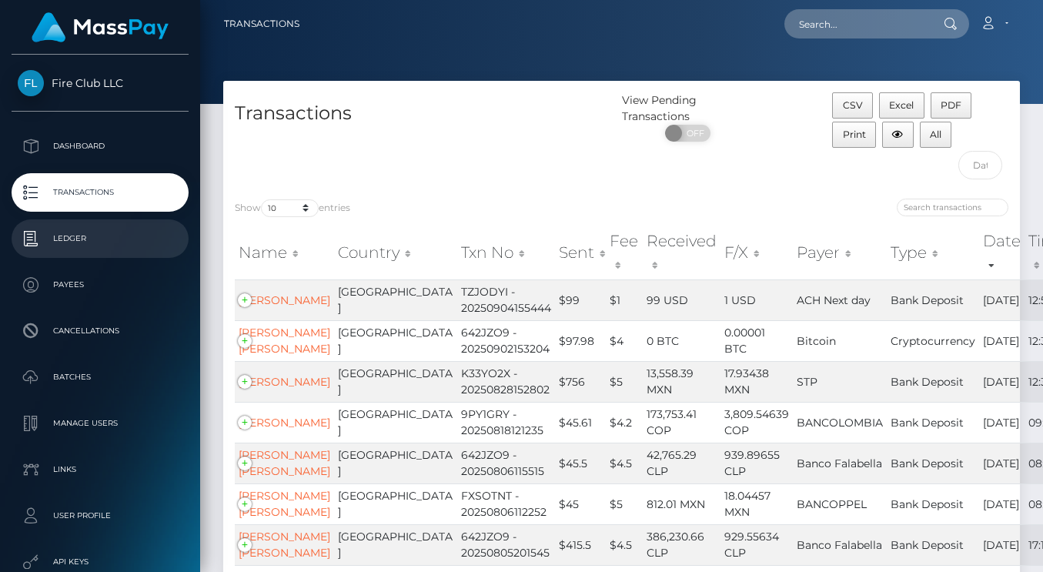
click at [92, 232] on p "Ledger" at bounding box center [100, 238] width 165 height 23
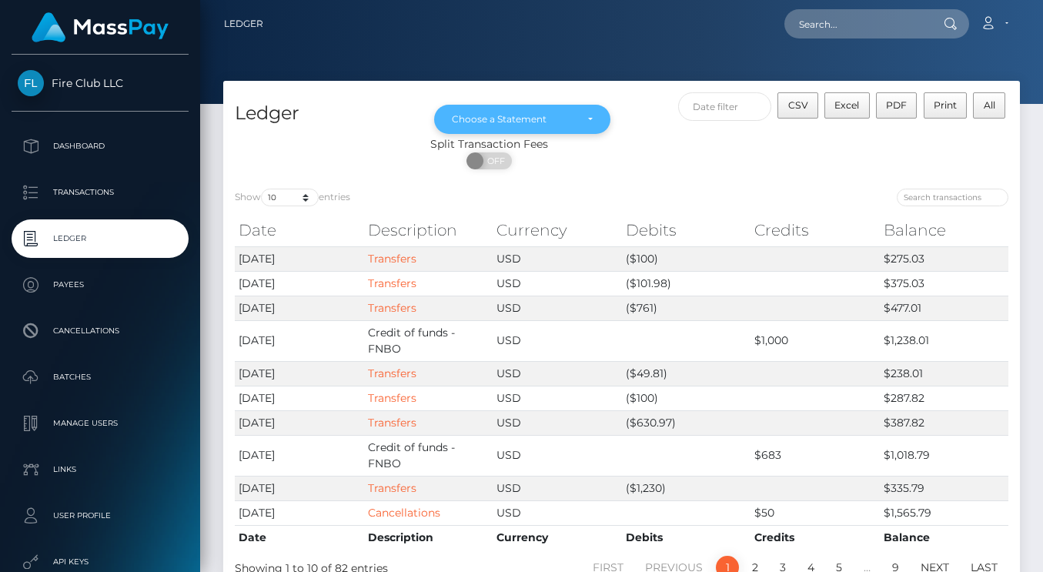
click at [588, 117] on div "Choose a Statement" at bounding box center [522, 119] width 141 height 12
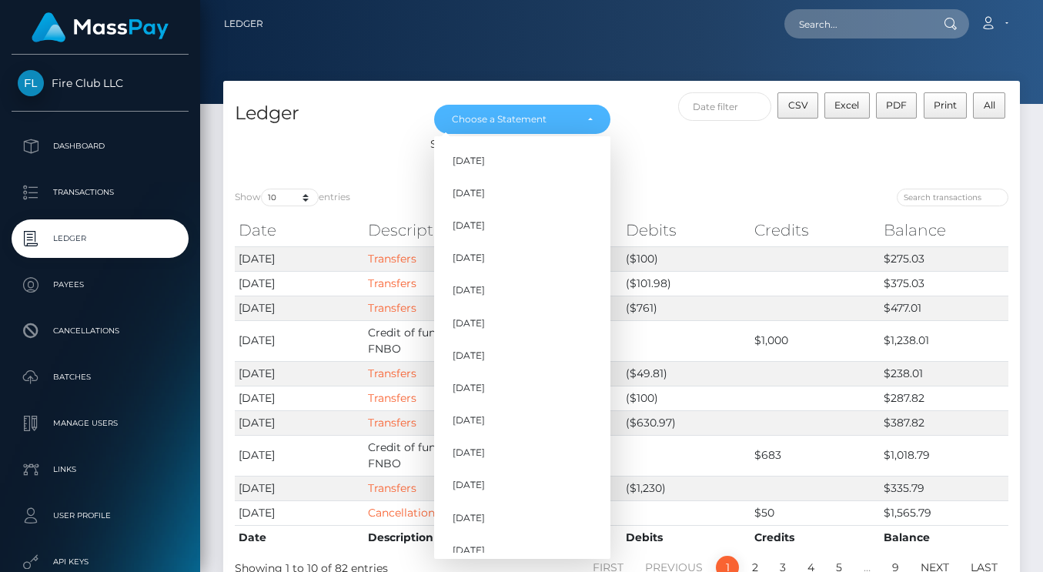
click at [683, 184] on div "Show 10 25 50 100 250 entries Date Description Currency Debits Credits Balance …" at bounding box center [621, 382] width 797 height 411
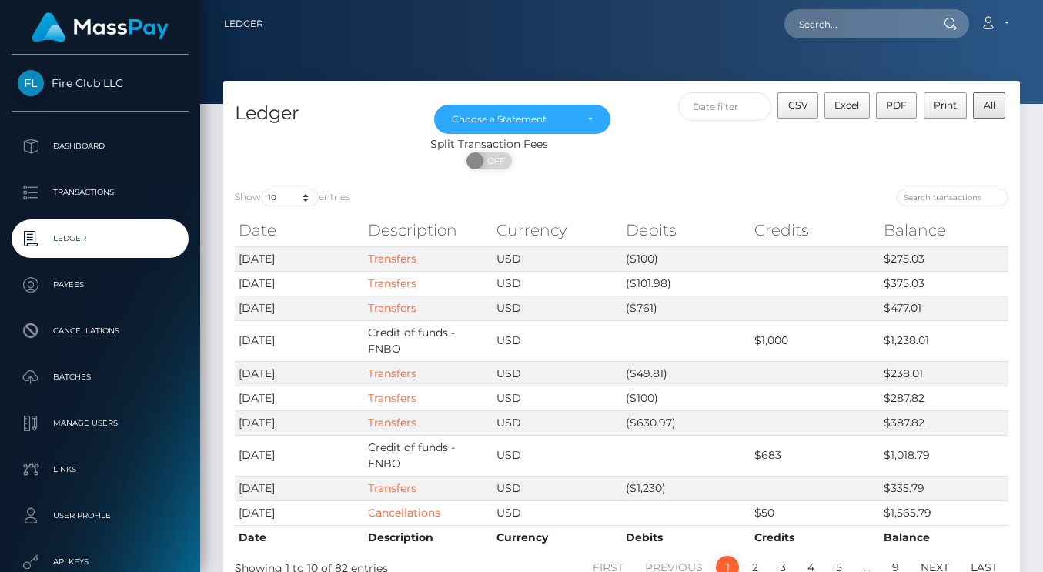
click at [988, 106] on span "All" at bounding box center [990, 105] width 12 height 12
click at [809, 165] on div "Split Transaction Fees ON OFF" at bounding box center [621, 156] width 797 height 41
